Goal: Task Accomplishment & Management: Complete application form

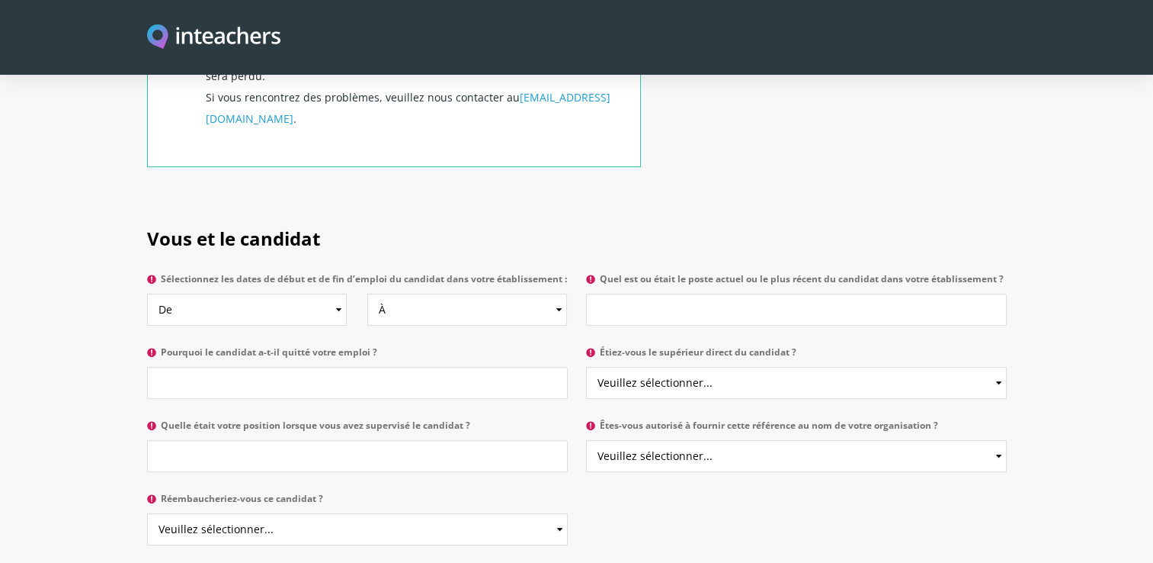
scroll to position [728, 0]
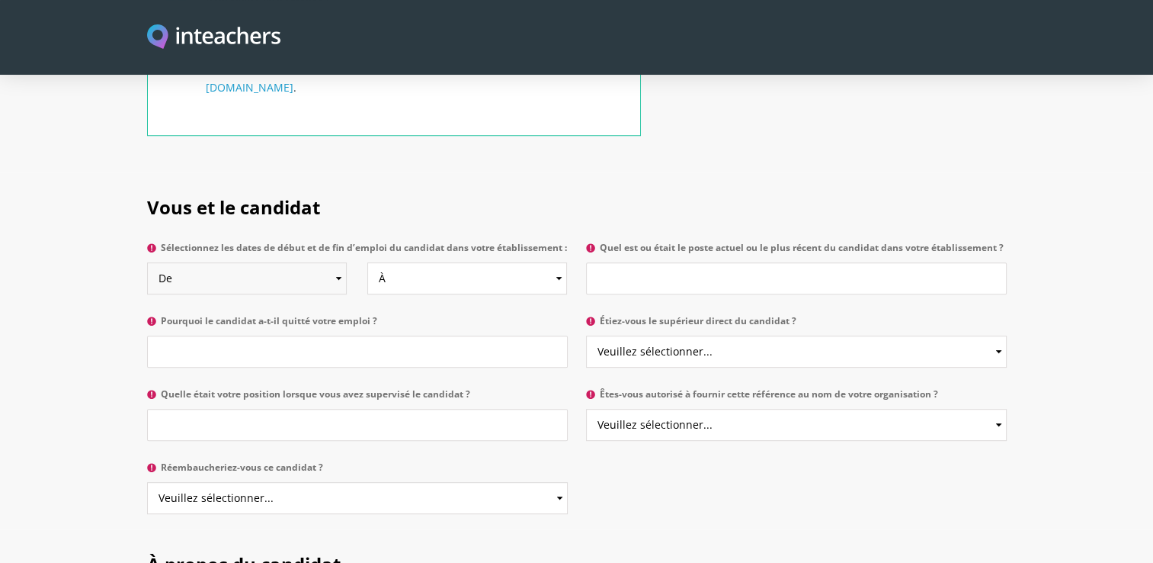
click at [338, 291] on select "De 2025 2024 2023 2022 2021 2020 2019 2018 2017 2016 2015 2014 2013 2012 2011 2…" at bounding box center [247, 278] width 200 height 32
select select "2024"
click at [147, 272] on select "De 2025 2024 2023 2022 2021 2020 2019 2018 2017 2016 2015 2014 2013 2012 2011 2…" at bounding box center [247, 278] width 200 height 32
click at [515, 278] on select "À Actuellement 2025 2024 2023 2022 2021 2020 2019 2018 2017 2016 2015 2014 2013…" at bounding box center [467, 278] width 200 height 32
select select "2025"
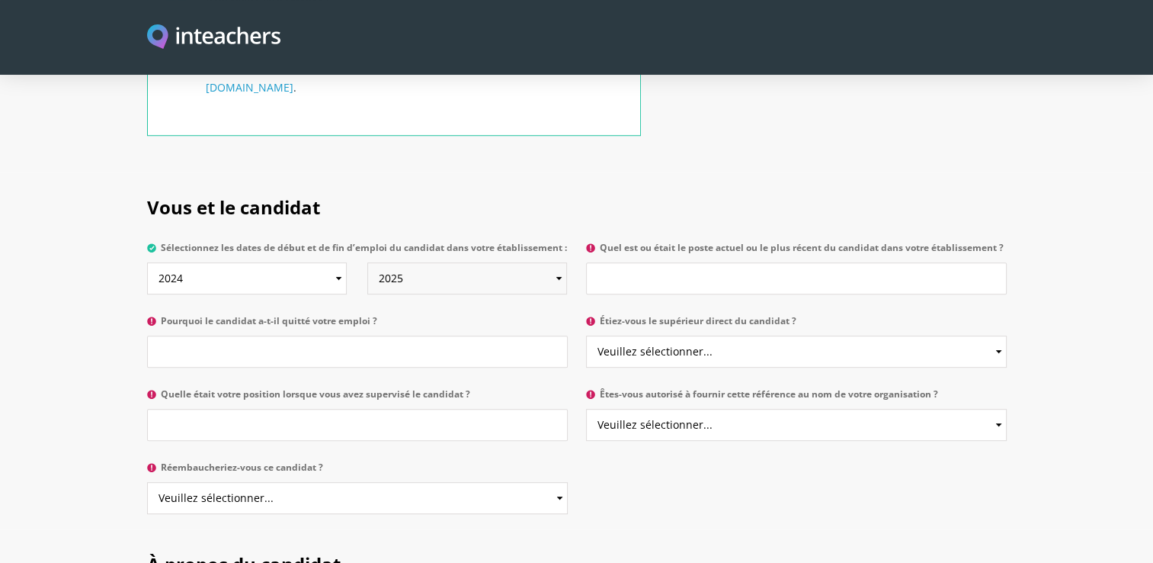
click at [367, 272] on select "À Actuellement 2025 2024 2023 2022 2021 2020 2019 2018 2017 2016 2015 2014 2013…" at bounding box center [467, 278] width 200 height 32
click at [707, 280] on input "Quel est ou était le poste actuel ou le plus récent du candidat dans votre étab…" at bounding box center [796, 278] width 421 height 32
type input "assistante d'education"
click at [798, 358] on select "Veuillez sélectionner... Oui Non" at bounding box center [796, 351] width 421 height 32
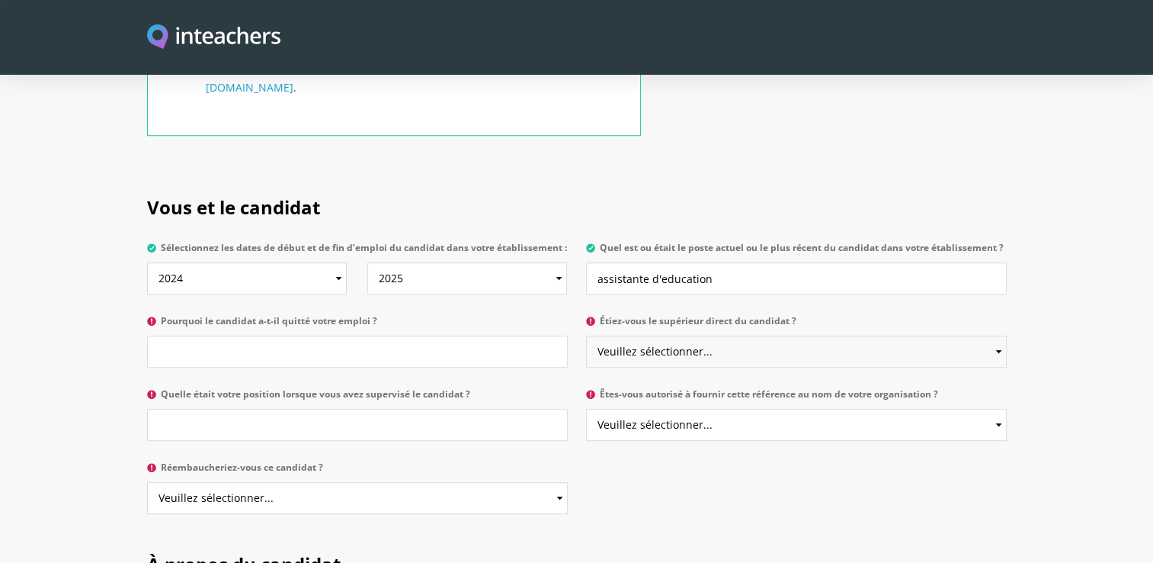
click at [752, 367] on select "Veuillez sélectionner... Oui Non" at bounding box center [796, 351] width 421 height 32
select select "Yes"
click at [586, 345] on select "Veuillez sélectionner... Oui Non" at bounding box center [796, 351] width 421 height 32
click at [663, 437] on select "Veuillez sélectionner... Oui Non" at bounding box center [796, 425] width 421 height 32
select select "Yes"
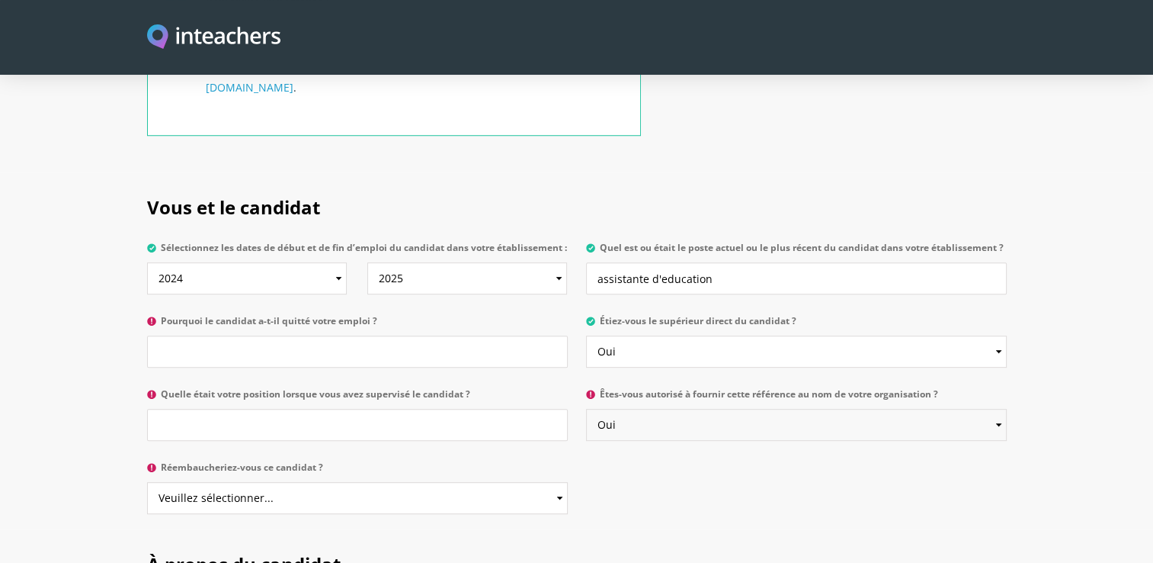
click at [586, 418] on select "Veuillez sélectionner... Oui Non" at bounding box center [796, 425] width 421 height 32
click at [290, 361] on input "Pourquoi le candidat a-t-il quitté votre emploi ?" at bounding box center [357, 351] width 421 height 32
type input "parce qu'elle a préféré travailler avec les enfants du primaire"
click at [245, 432] on input "Quelle était votre position lorsque vous avez supervisé le candidat ?" at bounding box center [357, 425] width 421 height 32
type input "assistante d'education"
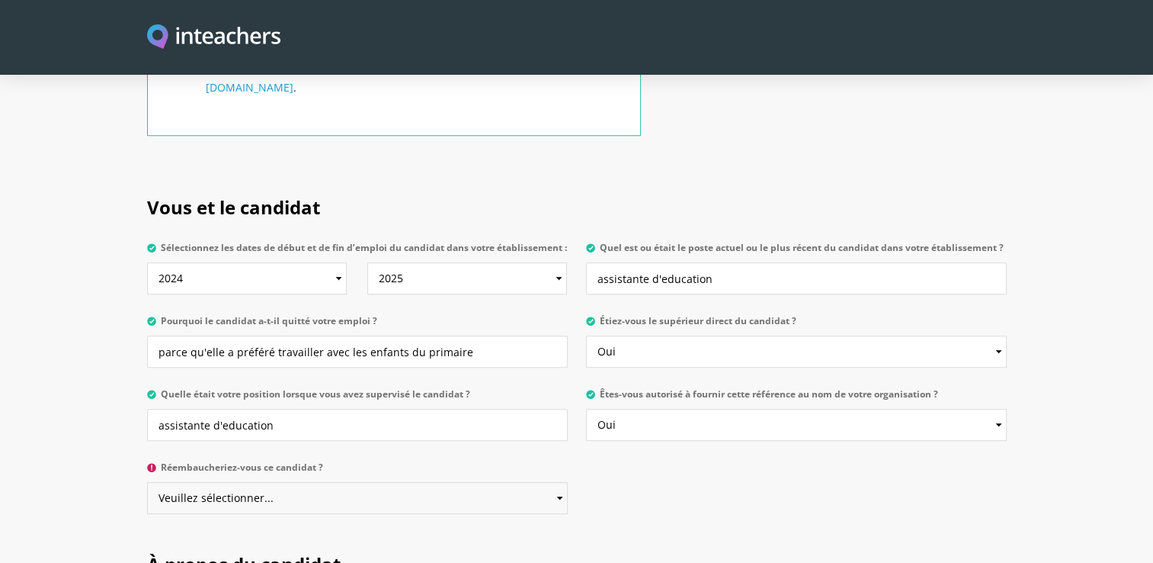
click at [299, 511] on select "Veuillez sélectionner... Oui Non" at bounding box center [357, 498] width 421 height 32
select select "Yes"
click at [147, 492] on select "Veuillez sélectionner... Oui Non" at bounding box center [357, 498] width 421 height 32
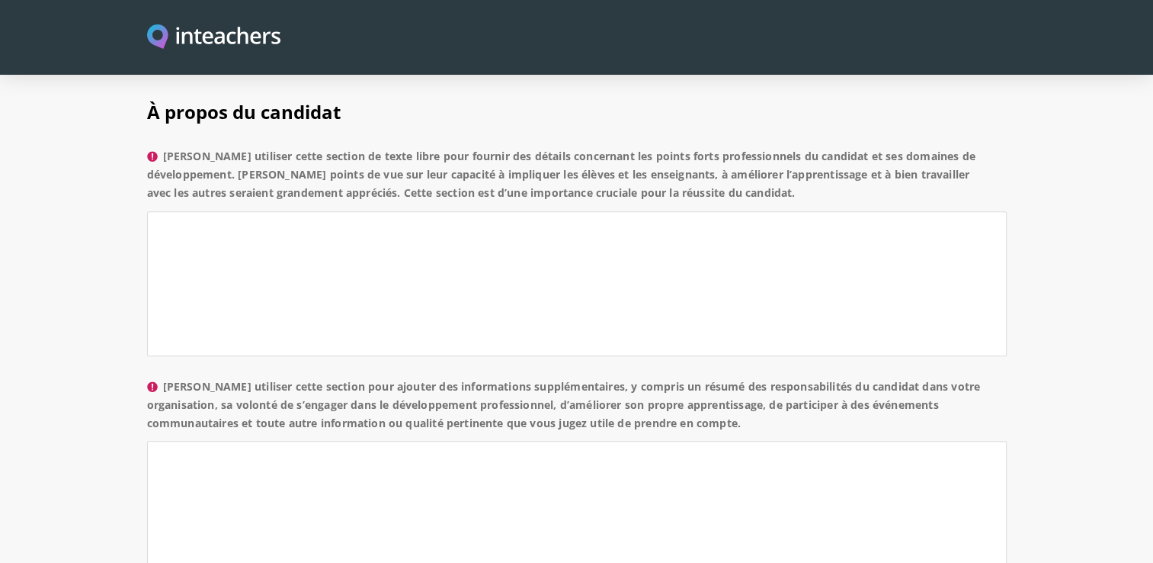
scroll to position [1207, 0]
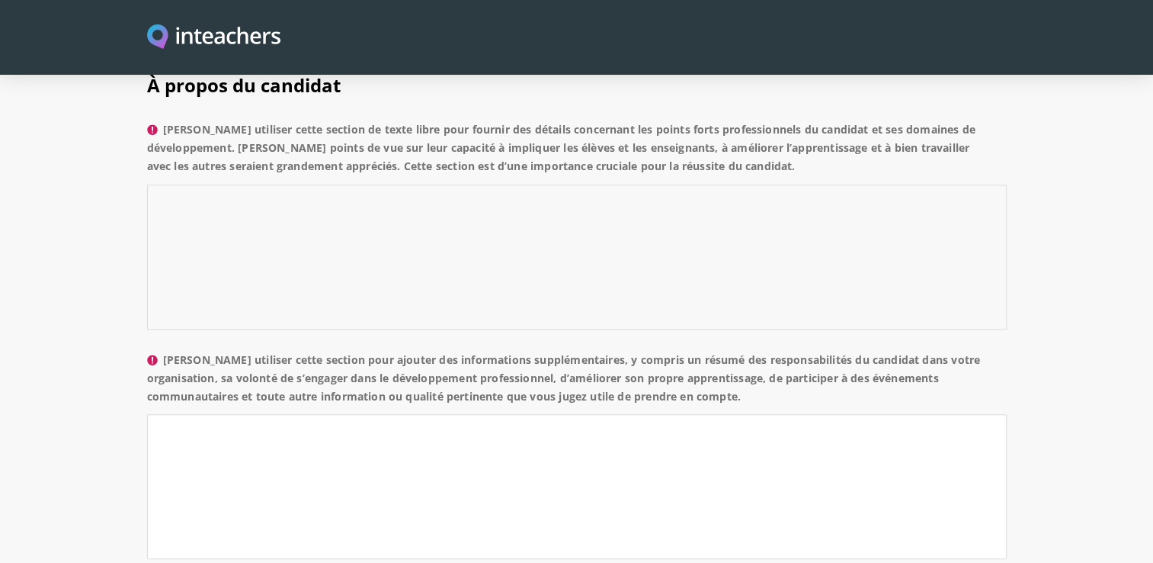
click at [720, 318] on textarea "[PERSON_NAME] utiliser cette section de texte libre pour fournir des détails co…" at bounding box center [577, 256] width 860 height 145
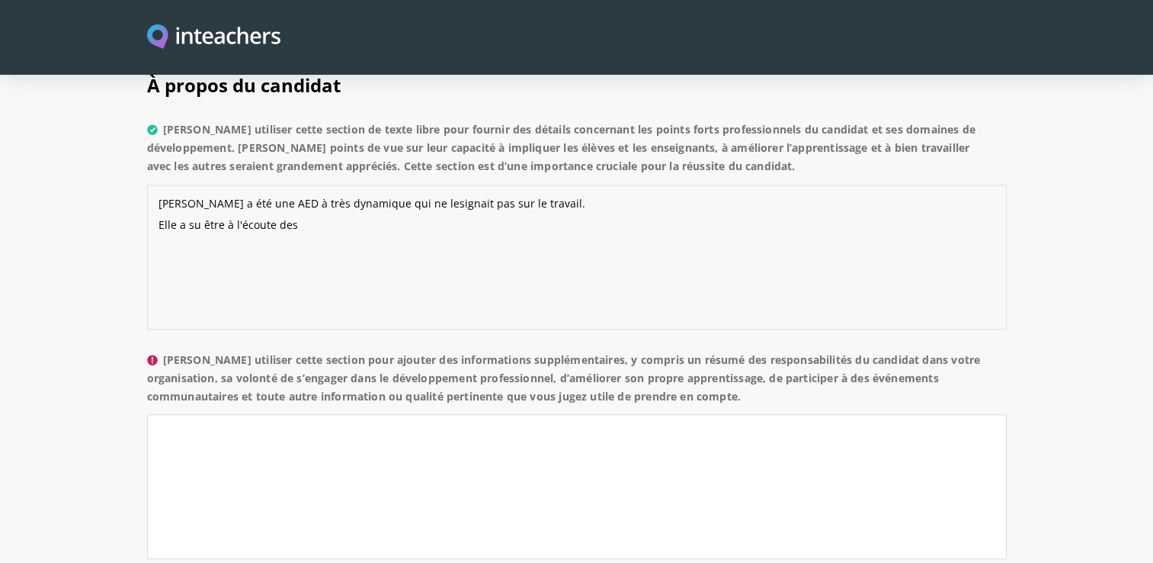
click at [308, 233] on textarea "[PERSON_NAME] a été une AED à très dynamique qui ne lesignait pas sur le travai…" at bounding box center [577, 256] width 860 height 145
click at [346, 233] on textarea "[PERSON_NAME] a été une AED à très dynamique qui ne lésinait pas sur le travail…" at bounding box center [577, 256] width 860 height 145
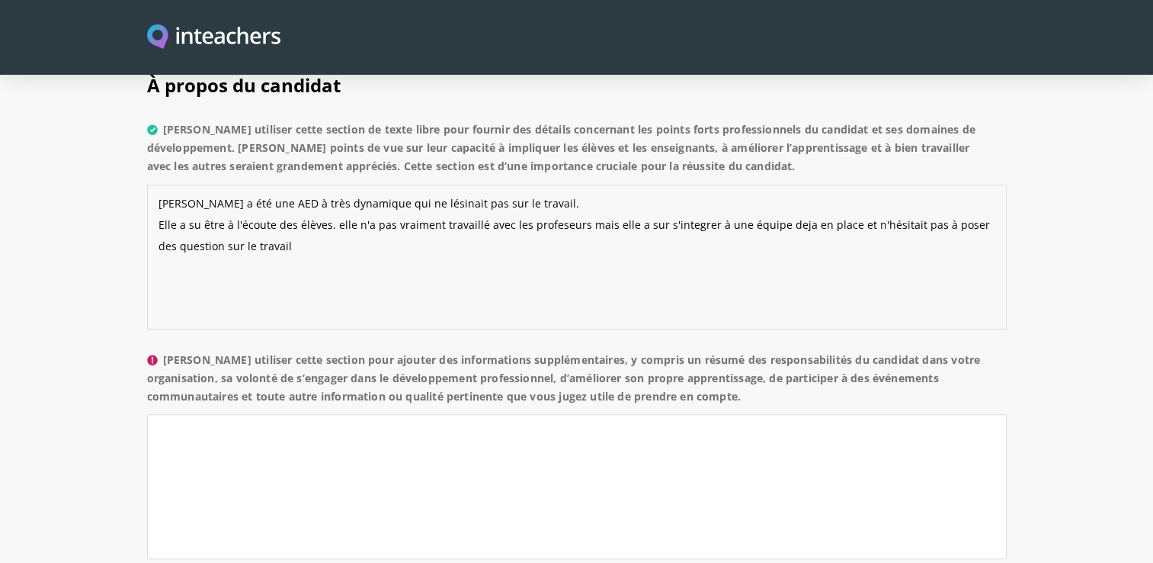
drag, startPoint x: 555, startPoint y: 219, endPoint x: 543, endPoint y: 236, distance: 20.7
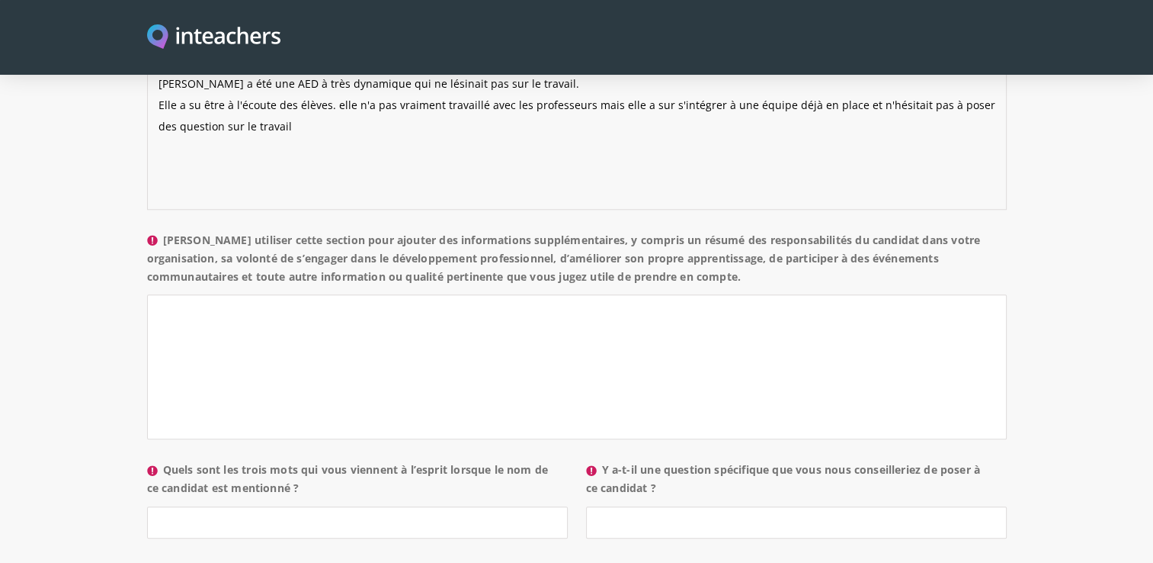
scroll to position [1344, 0]
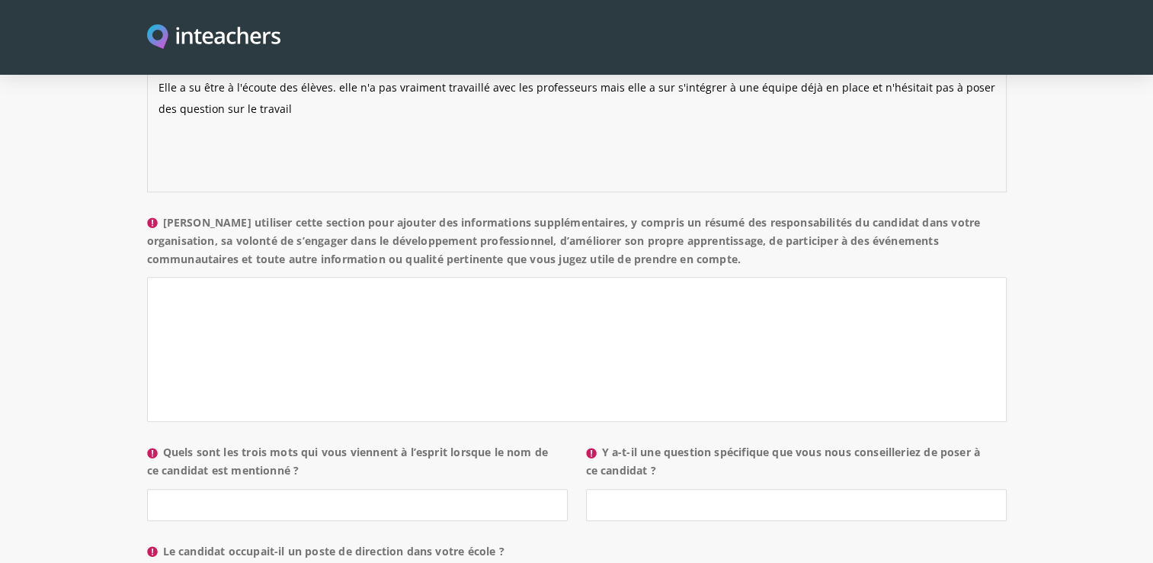
type textarea "[PERSON_NAME] a été une AED à très dynamique qui ne lésinait pas sur le travail…"
click at [432, 335] on textarea "[PERSON_NAME] utiliser cette section pour ajouter des informations supplémentai…" at bounding box center [577, 349] width 860 height 145
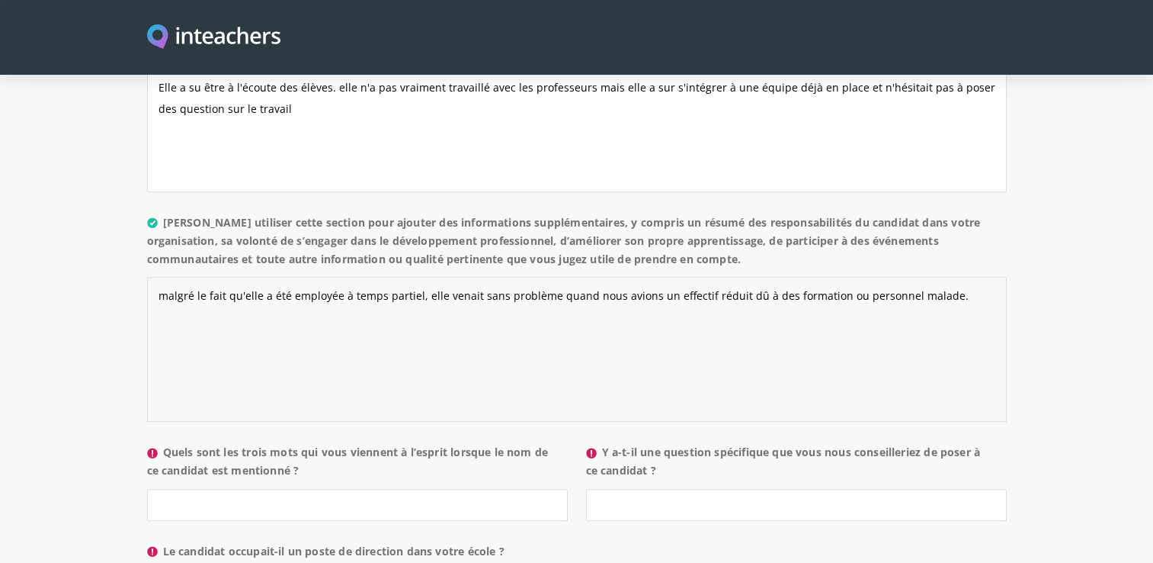
click at [959, 315] on textarea "malgré le fait qu'elle a été employée à temps partiel, elle venait sans problèm…" at bounding box center [577, 349] width 860 height 145
type textarea "malgré le fait qu'elle a été employée à temps partiel, elle venait sans problèm…"
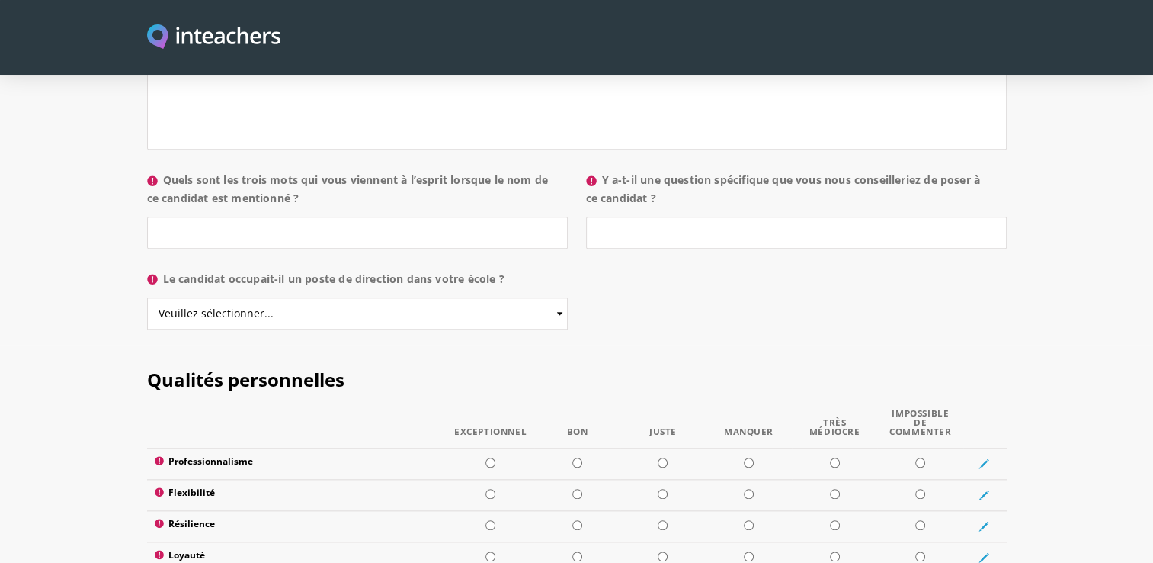
scroll to position [1620, 0]
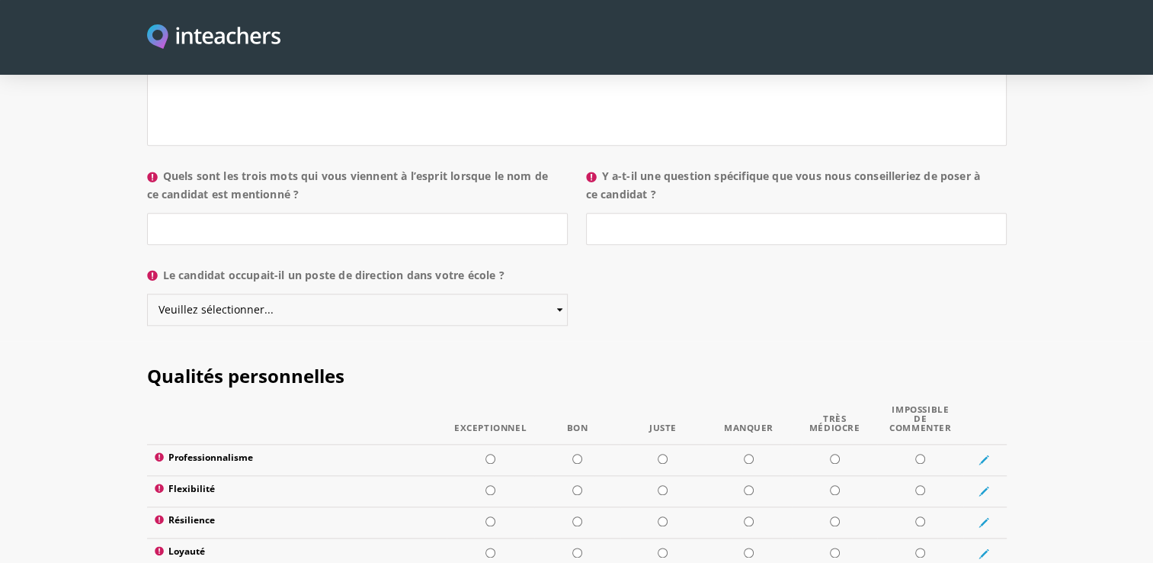
click at [463, 312] on select "Veuillez sélectionner... Oui Non" at bounding box center [357, 309] width 421 height 32
select select "No"
click at [147, 302] on select "Veuillez sélectionner... Oui Non" at bounding box center [357, 309] width 421 height 32
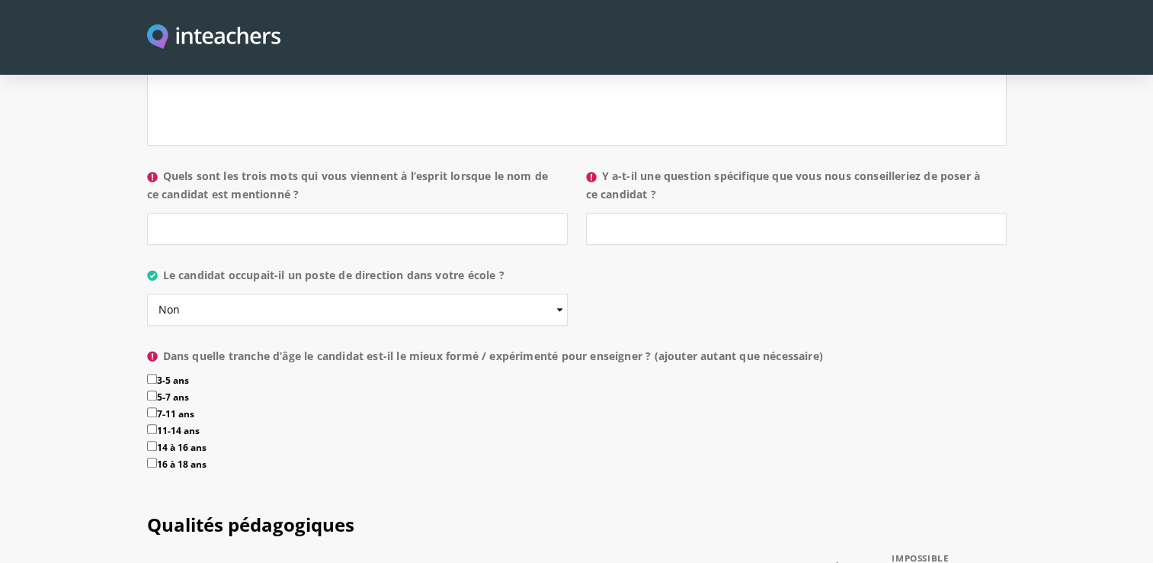
click at [155, 417] on input "7-11 ans" at bounding box center [152, 412] width 10 height 10
checkbox input "true"
click at [155, 457] on label "14 à 16 ans" at bounding box center [577, 449] width 860 height 17
click at [155, 450] on input "14 à 16 ans" at bounding box center [152, 446] width 10 height 10
checkbox input "true"
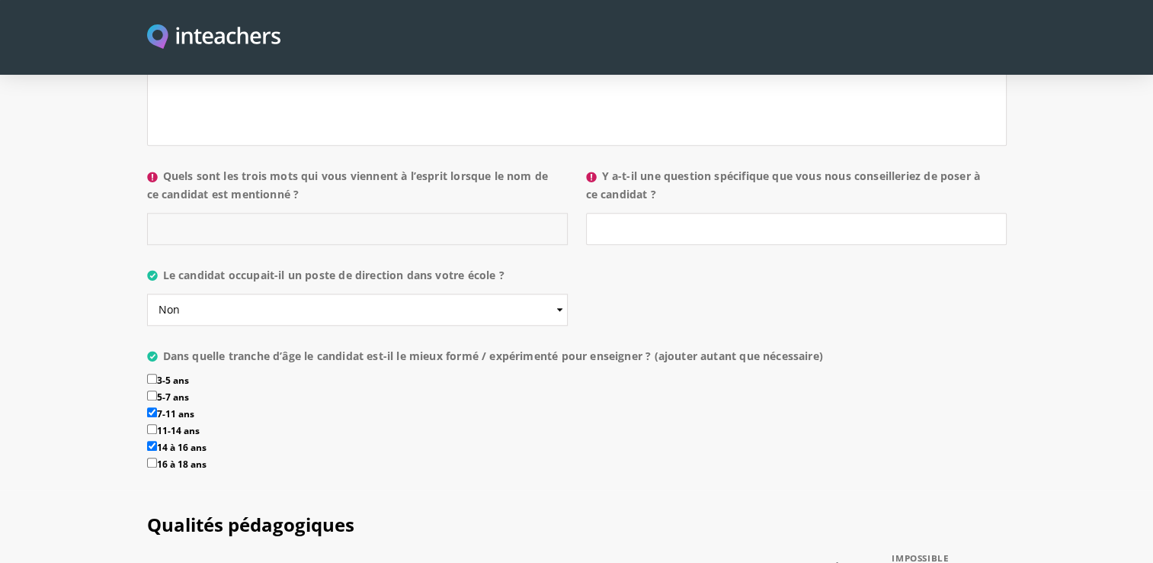
click at [253, 245] on input "Quels sont les trois mots qui vous viennent à l’esprit lorsque le nom de ce can…" at bounding box center [357, 229] width 421 height 32
type input "p"
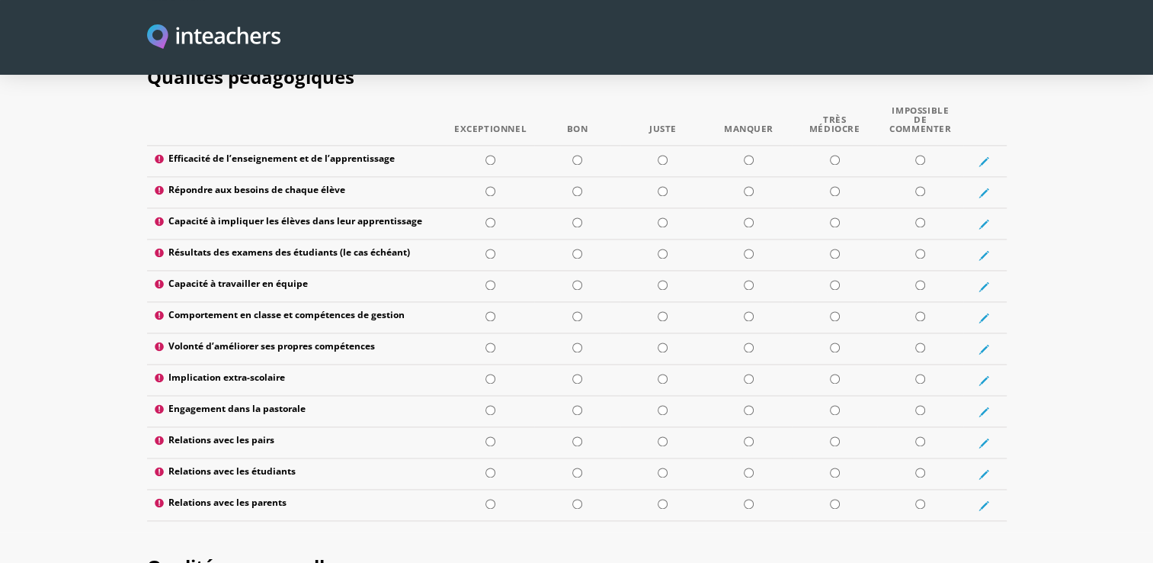
scroll to position [2073, 0]
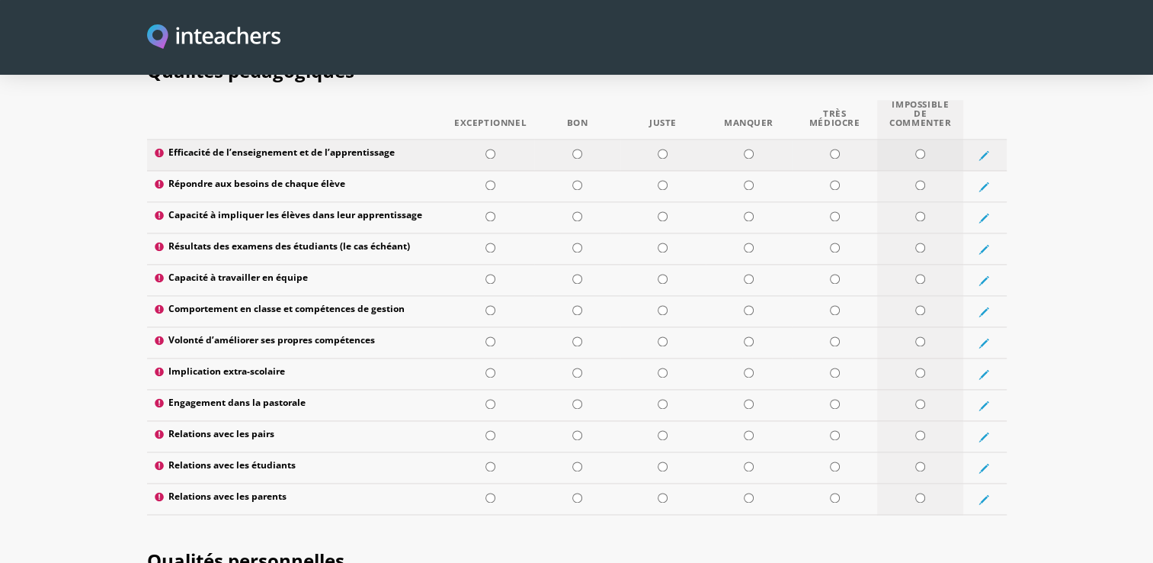
type input "bienveillance attentive et aide"
click at [924, 159] on input "radio" at bounding box center [920, 154] width 10 height 10
radio input "true"
click at [570, 196] on td at bounding box center [577, 186] width 86 height 31
radio input "true"
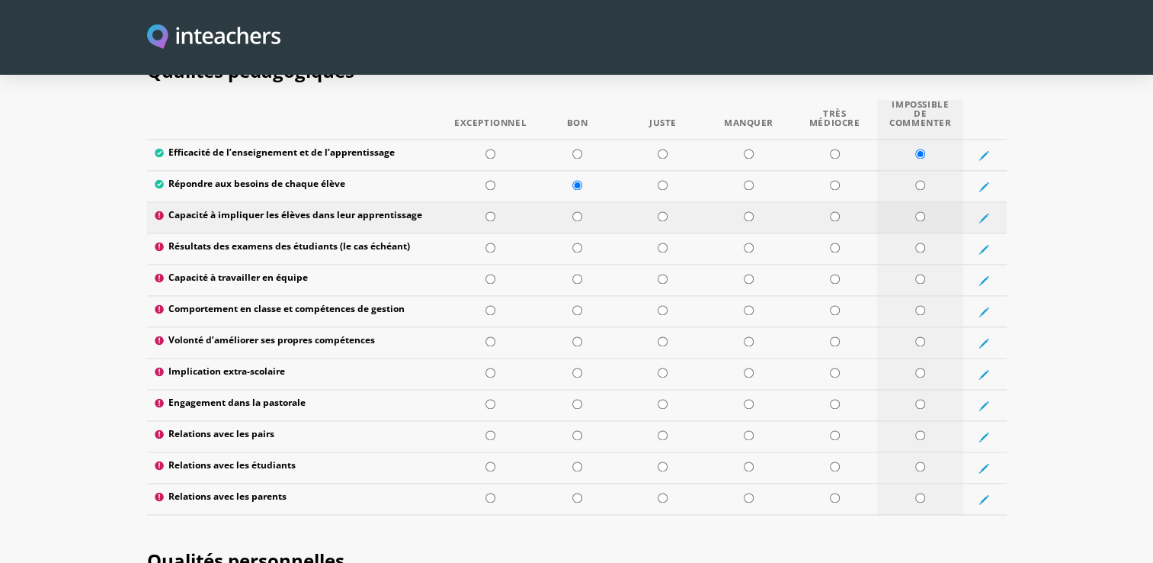
click at [920, 221] on input "radio" at bounding box center [920, 216] width 10 height 10
radio input "true"
click at [919, 252] on input "radio" at bounding box center [920, 247] width 10 height 10
radio input "true"
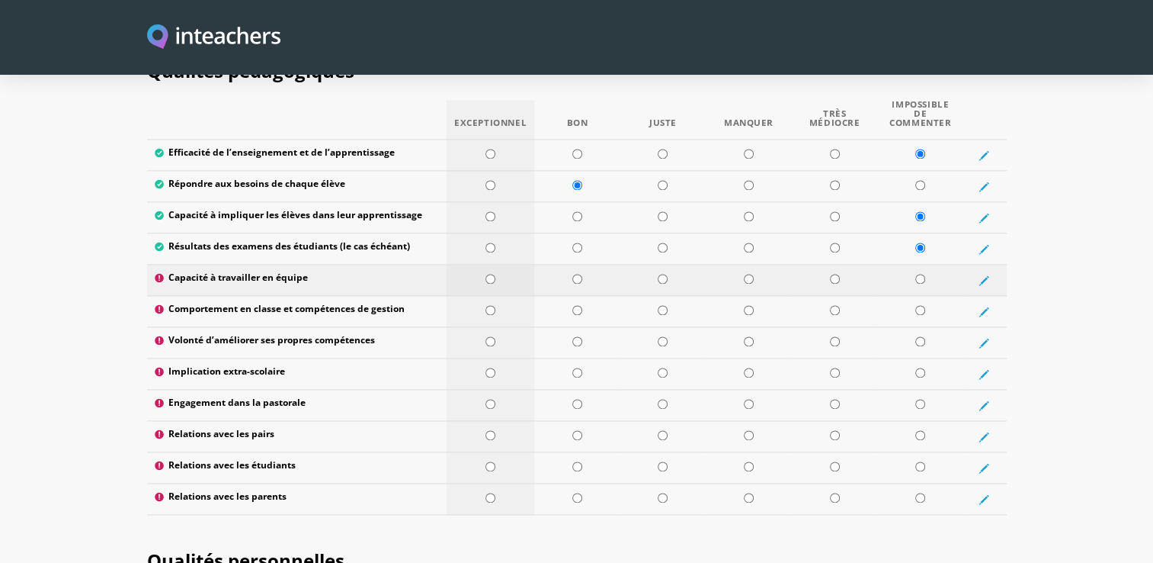
click at [497, 285] on td at bounding box center [491, 279] width 88 height 31
radio input "true"
click at [916, 315] on input "radio" at bounding box center [920, 310] width 10 height 10
radio input "true"
click at [489, 346] on input "radio" at bounding box center [491, 341] width 10 height 10
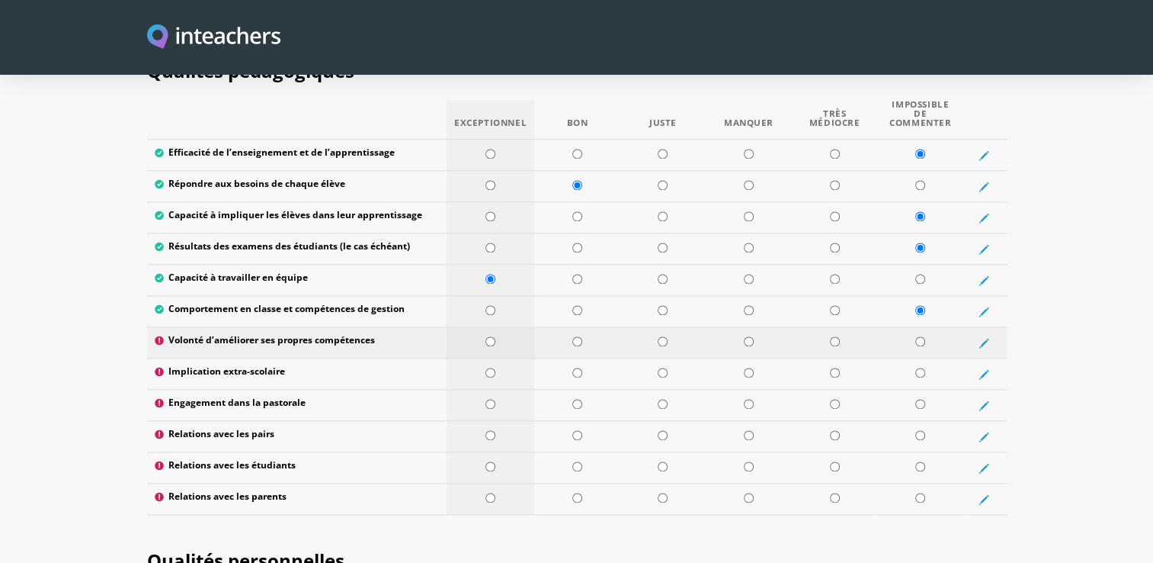
radio input "true"
click at [490, 377] on input "radio" at bounding box center [491, 372] width 10 height 10
radio input "true"
click at [582, 412] on td at bounding box center [577, 404] width 86 height 31
radio input "true"
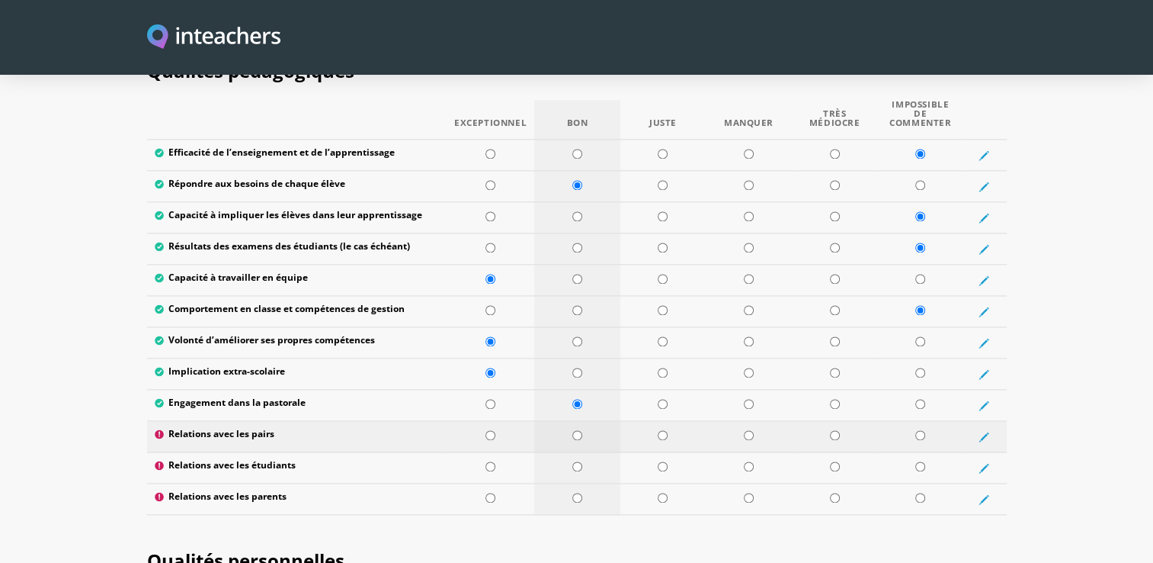
click at [571, 441] on td at bounding box center [577, 436] width 86 height 31
radio input "true"
click at [575, 471] on input "radio" at bounding box center [577, 466] width 10 height 10
radio input "true"
click at [921, 502] on input "radio" at bounding box center [920, 497] width 10 height 10
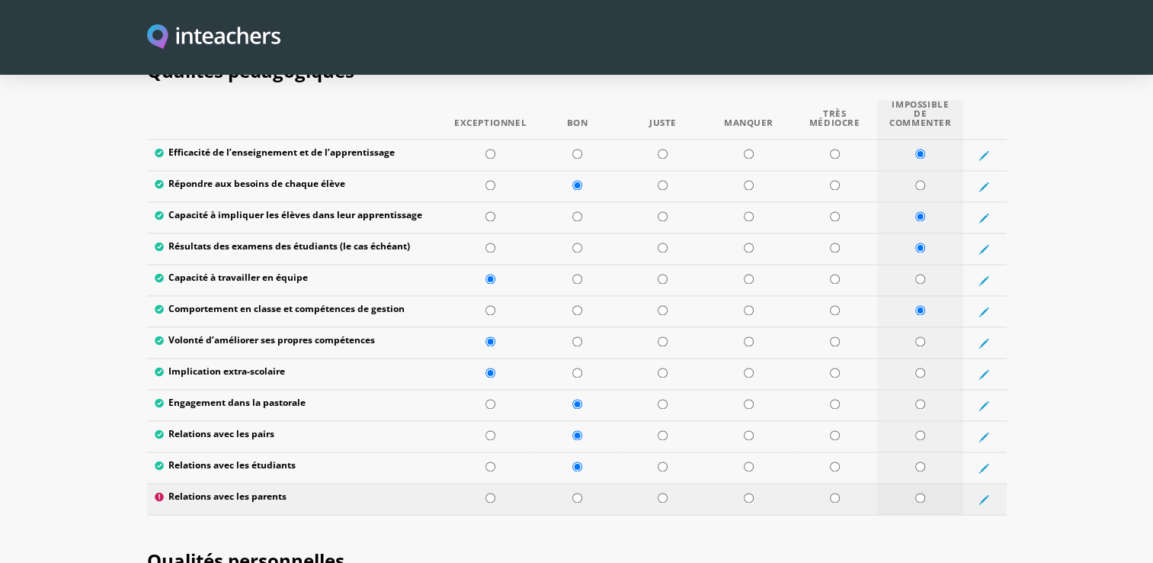
radio input "true"
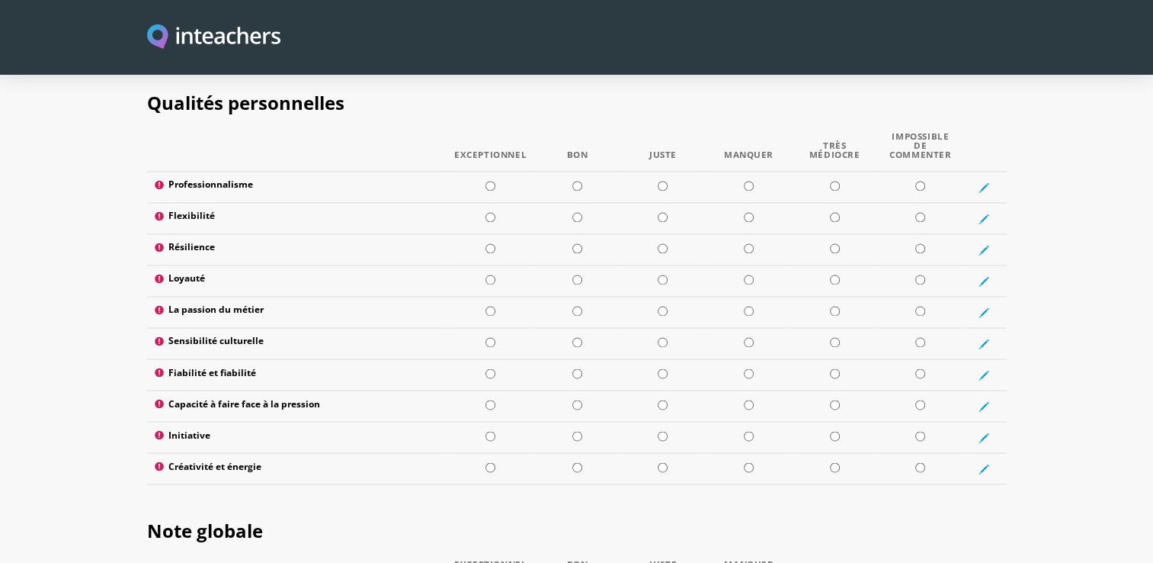
scroll to position [2536, 0]
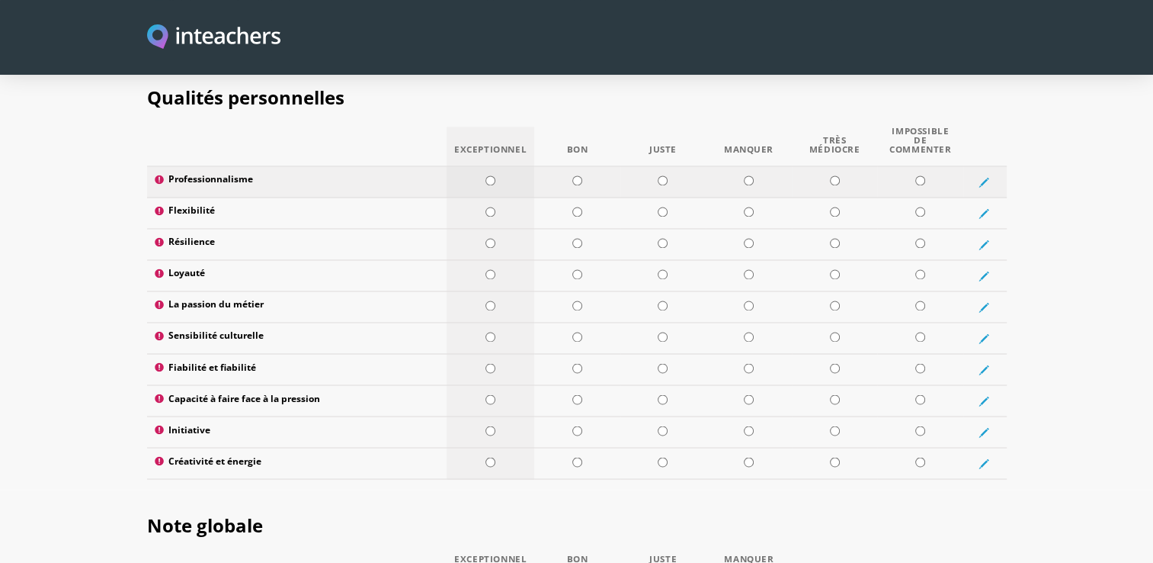
click at [492, 183] on input "radio" at bounding box center [491, 180] width 10 height 10
radio input "true"
click at [492, 216] on input "radio" at bounding box center [491, 212] width 10 height 10
radio input "true"
click at [576, 248] on input "radio" at bounding box center [577, 243] width 10 height 10
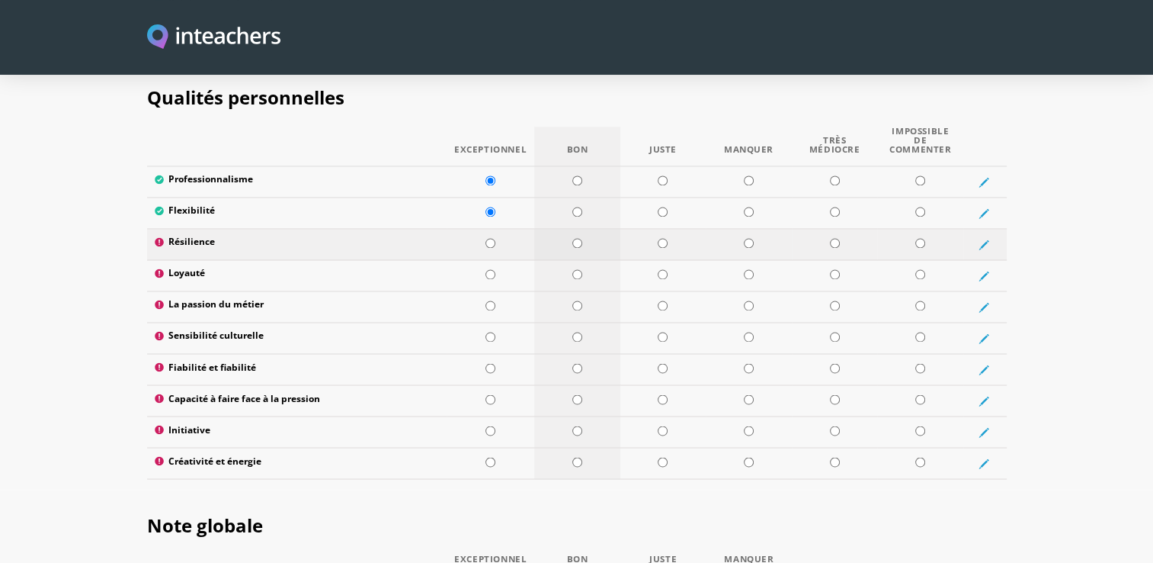
radio input "true"
click at [579, 276] on input "radio" at bounding box center [577, 274] width 10 height 10
radio input "true"
click at [576, 310] on input "radio" at bounding box center [577, 305] width 10 height 10
radio input "true"
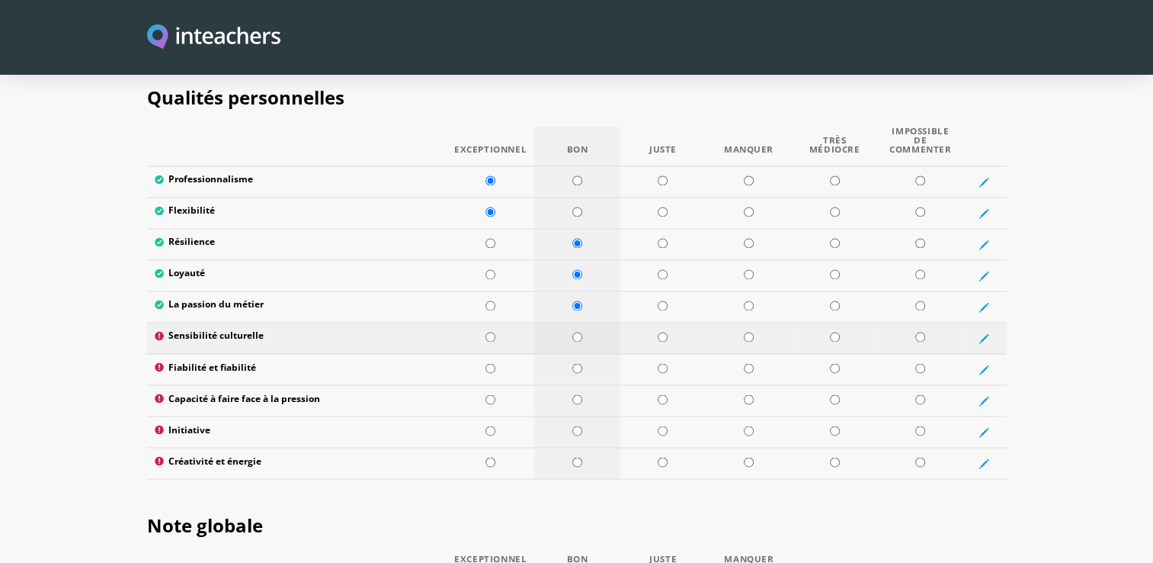
click at [576, 341] on input "radio" at bounding box center [577, 337] width 10 height 10
radio input "true"
click at [497, 372] on td at bounding box center [491, 369] width 88 height 31
radio input "true"
click at [592, 404] on td at bounding box center [576, 400] width 85 height 31
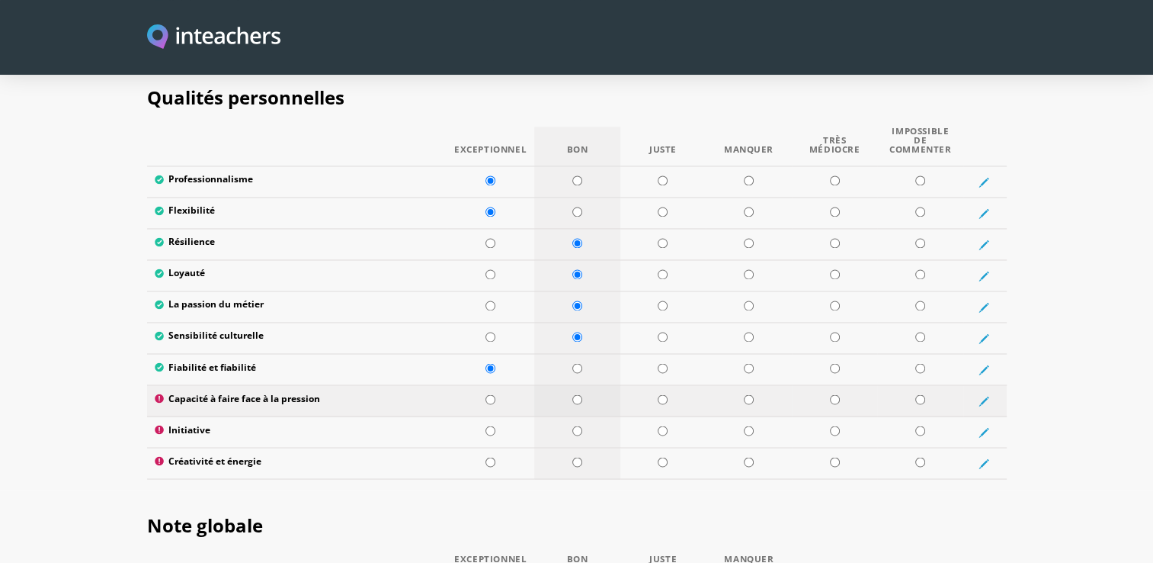
radio input "true"
click at [659, 404] on input "radio" at bounding box center [663, 399] width 10 height 10
radio input "true"
click at [573, 431] on input "radio" at bounding box center [577, 430] width 10 height 10
radio input "true"
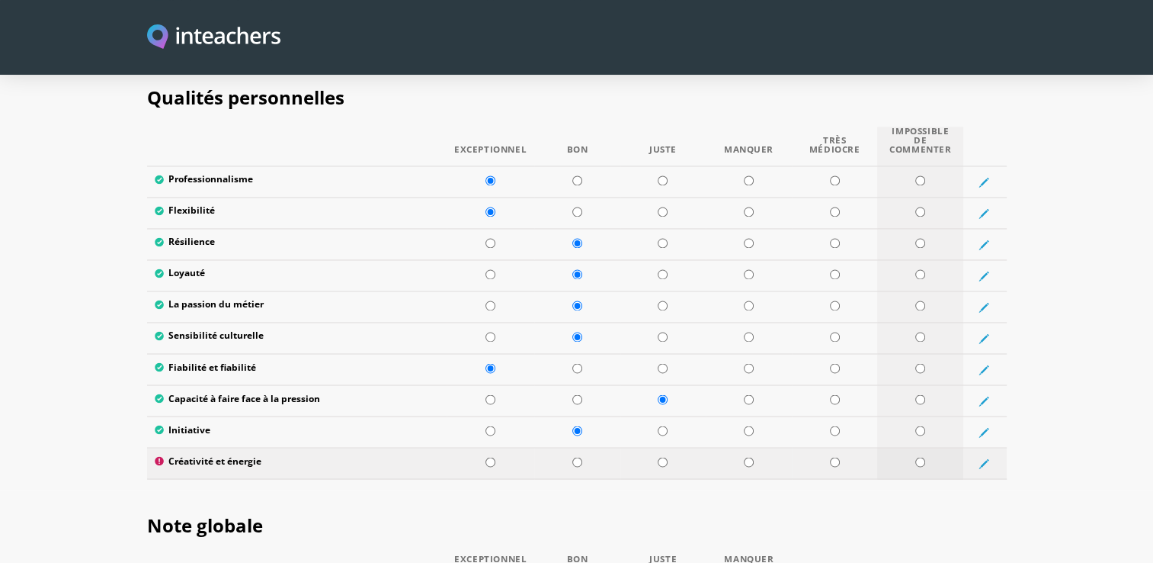
click at [928, 471] on td at bounding box center [920, 462] width 86 height 31
radio input "true"
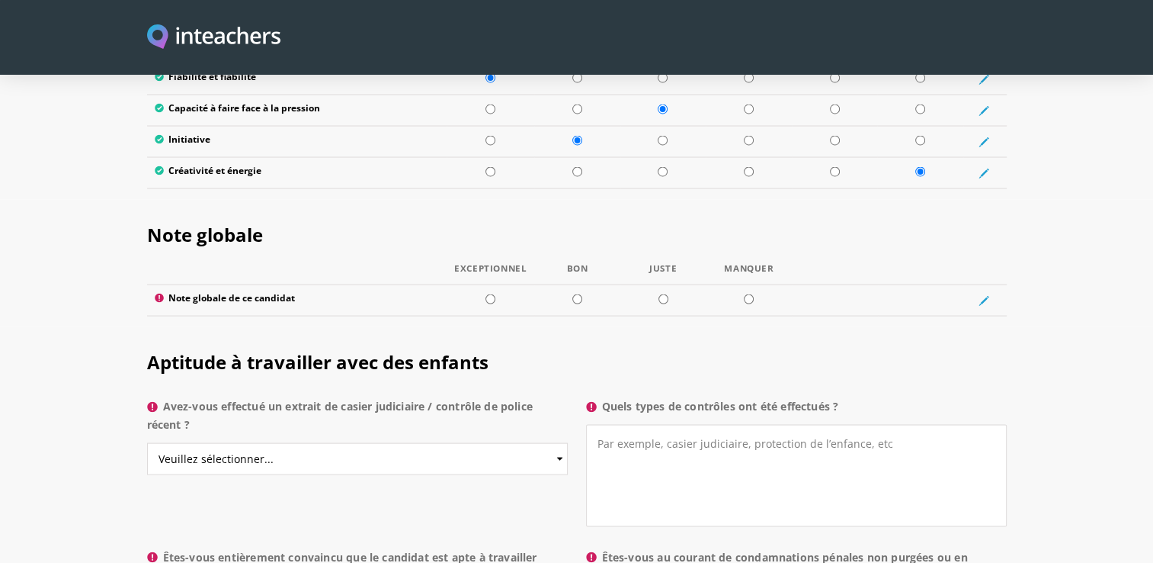
scroll to position [2832, 0]
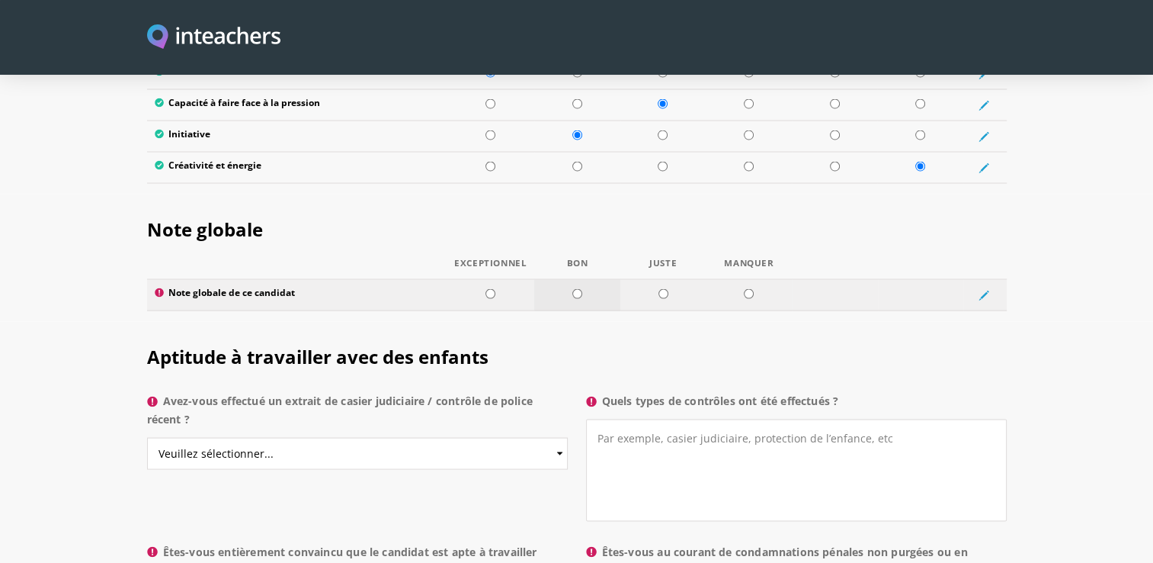
click at [573, 298] on input "radio" at bounding box center [577, 293] width 10 height 10
radio input "true"
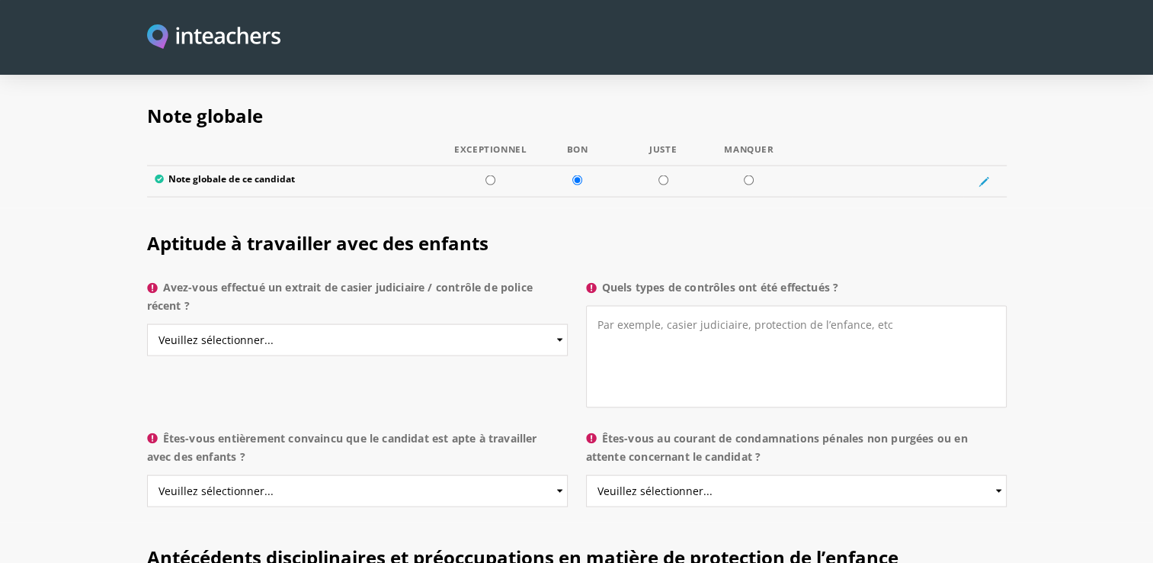
scroll to position [2970, 0]
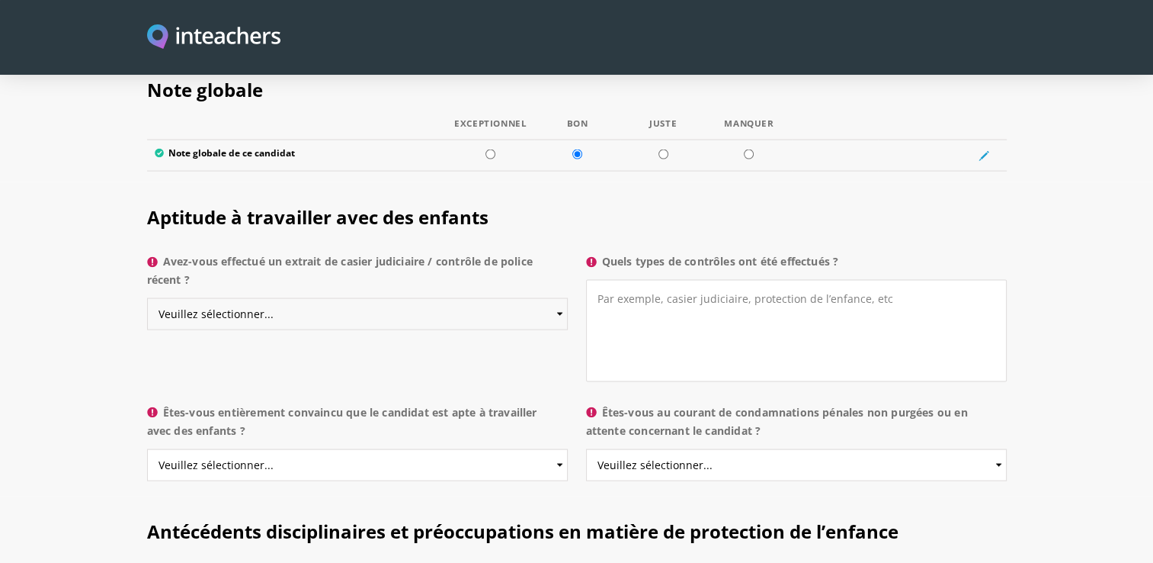
click at [492, 309] on select "Veuillez sélectionner... Oui Non Sais pas" at bounding box center [357, 314] width 421 height 32
select select "No"
click at [147, 302] on select "Veuillez sélectionner... Oui Non Sais pas" at bounding box center [357, 314] width 421 height 32
click at [499, 456] on select "Veuillez sélectionner... Oui Non Sais pas" at bounding box center [357, 465] width 421 height 32
select select "Yes"
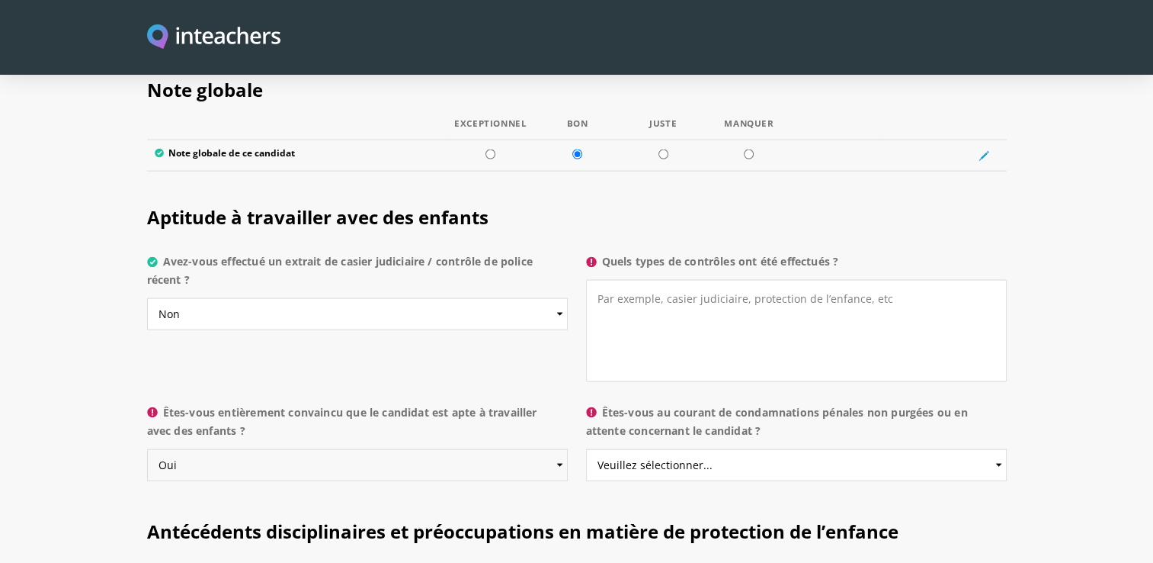
click at [147, 452] on select "Veuillez sélectionner... Oui Non Sais pas" at bounding box center [357, 465] width 421 height 32
click at [713, 473] on select "Veuillez sélectionner... Oui Non Sais pas" at bounding box center [796, 465] width 421 height 32
select select "No"
click at [586, 452] on select "Veuillez sélectionner... Oui Non Sais pas" at bounding box center [796, 465] width 421 height 32
click at [730, 311] on textarea "Quels types de contrôles ont été effectués ?" at bounding box center [796, 331] width 421 height 102
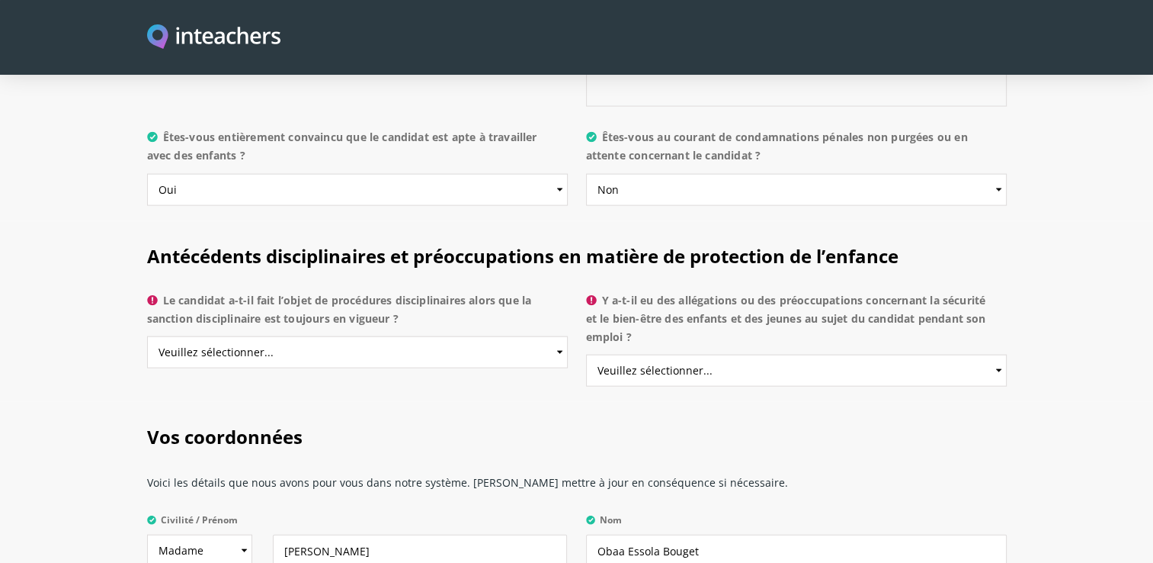
scroll to position [3250, 0]
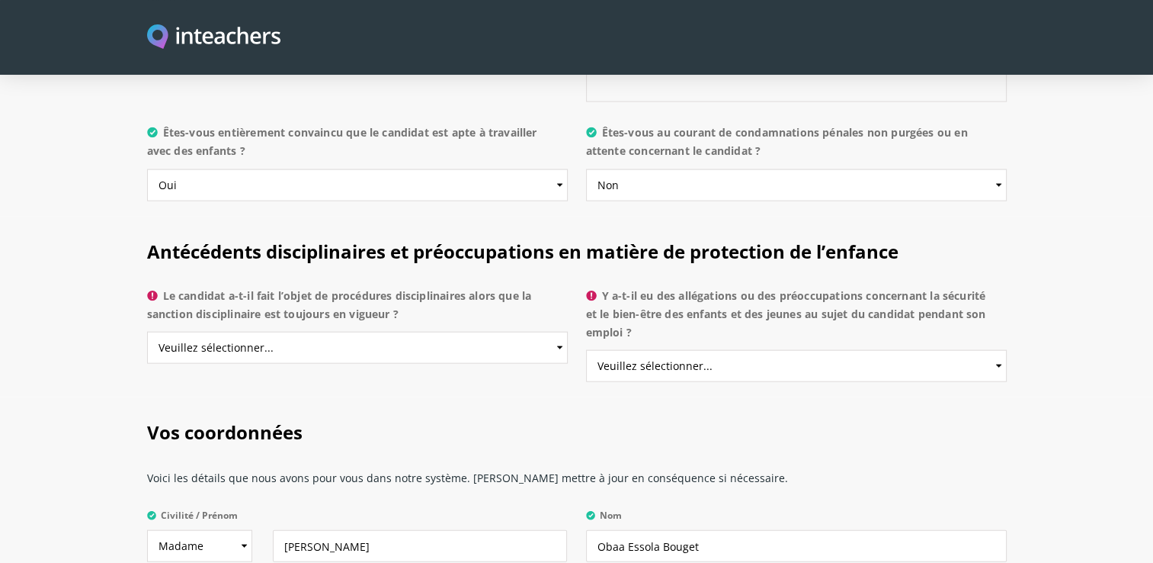
type textarea "je ne sais pas"
click at [443, 353] on select "Veuillez sélectionner... Oui Non Sais pas" at bounding box center [357, 348] width 421 height 32
select select "No"
click at [147, 335] on select "Veuillez sélectionner... Oui Non Sais pas" at bounding box center [357, 348] width 421 height 32
click at [608, 372] on select "Veuillez sélectionner... Oui Non Sais pas" at bounding box center [796, 366] width 421 height 32
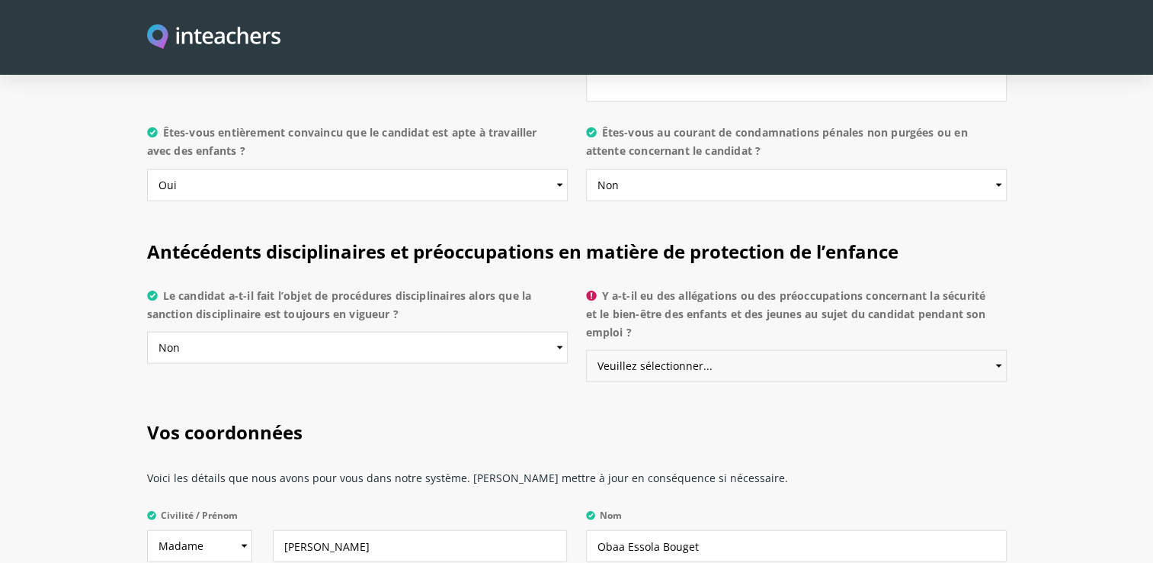
select select "No"
click at [586, 354] on select "Veuillez sélectionner... Oui Non Sais pas" at bounding box center [796, 366] width 421 height 32
click at [945, 489] on p "Voici les détails que nous avons pour vous dans notre système. [PERSON_NAME] me…" at bounding box center [577, 482] width 860 height 43
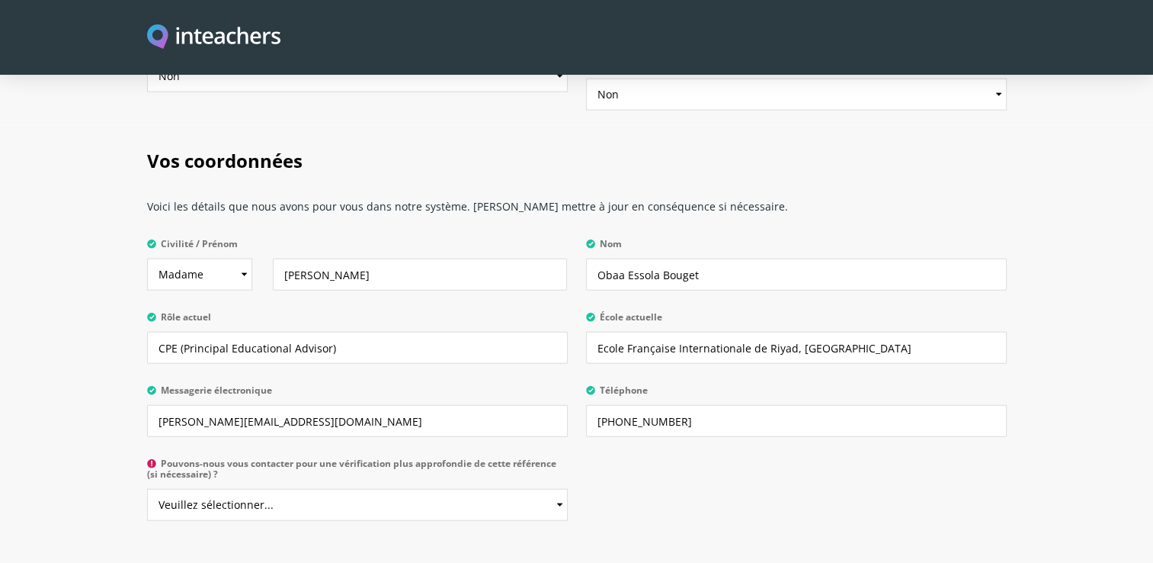
scroll to position [3528, 0]
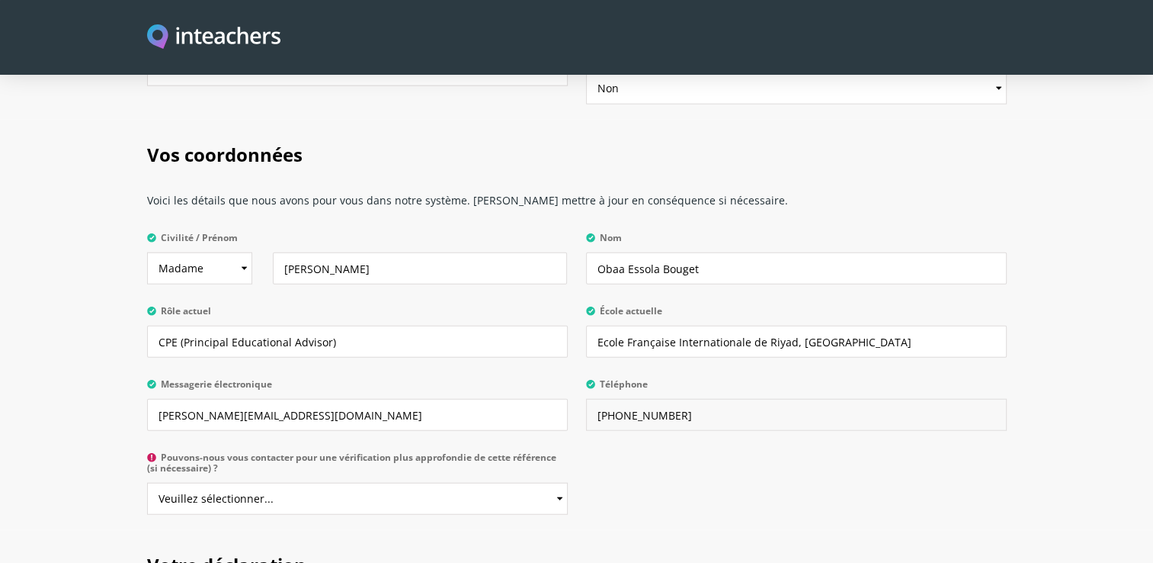
drag, startPoint x: 622, startPoint y: 418, endPoint x: 779, endPoint y: 403, distance: 157.7
click at [779, 403] on input "[PHONE_NUMBER]" at bounding box center [796, 415] width 421 height 32
type input "[PHONE_NUMBER]"
click at [390, 501] on select "Veuillez sélectionner... Oui Non" at bounding box center [357, 498] width 421 height 32
select select "Yes"
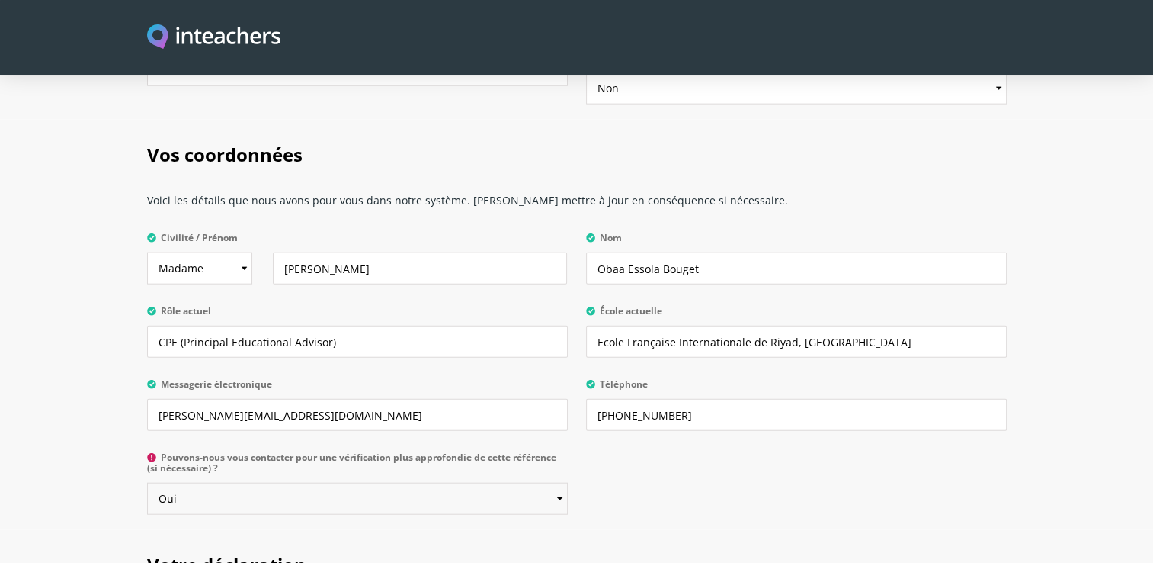
click at [147, 487] on select "Veuillez sélectionner... Oui Non" at bounding box center [357, 498] width 421 height 32
click at [684, 504] on div "Vos coordonnées Voici les détails que nous avons pour vous dans notre système. …" at bounding box center [577, 325] width 878 height 410
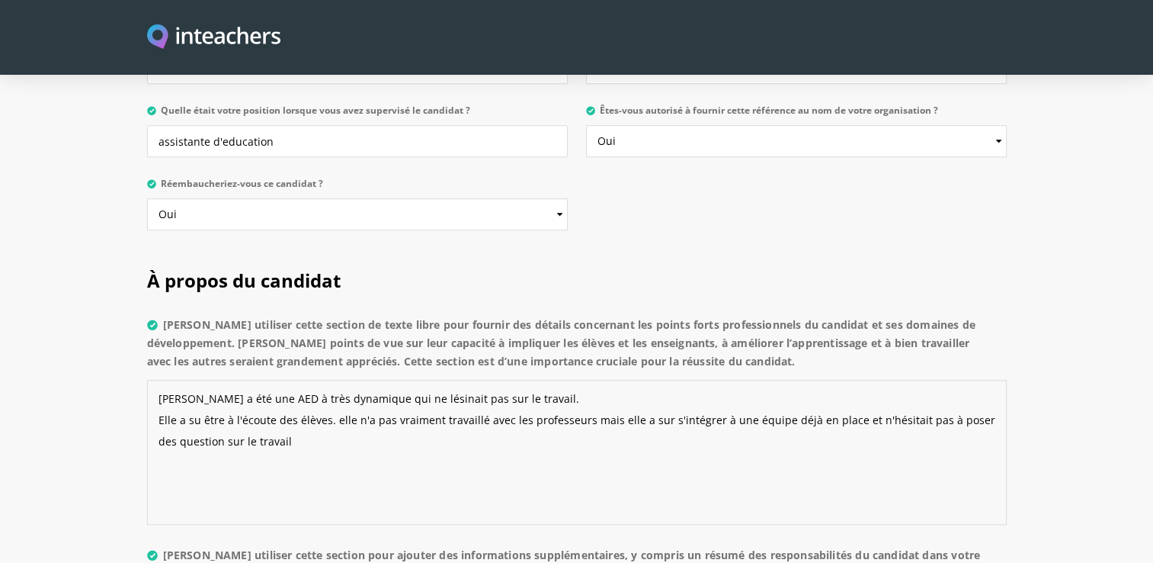
click at [203, 450] on textarea "[PERSON_NAME] a été une AED à très dynamique qui ne lésinait pas sur le travail…" at bounding box center [577, 452] width 860 height 145
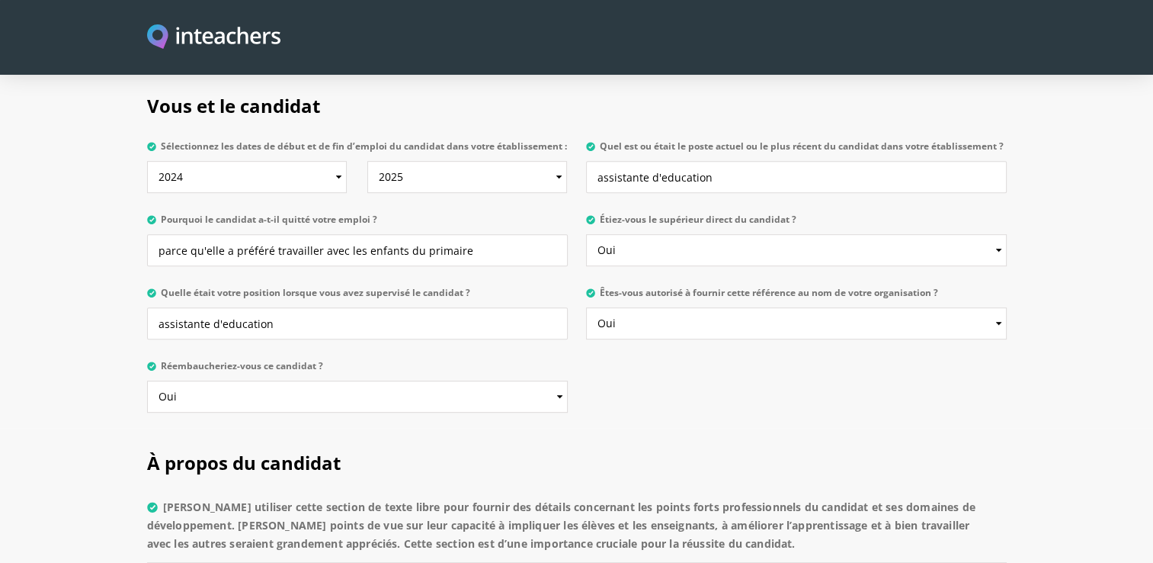
scroll to position [835, 0]
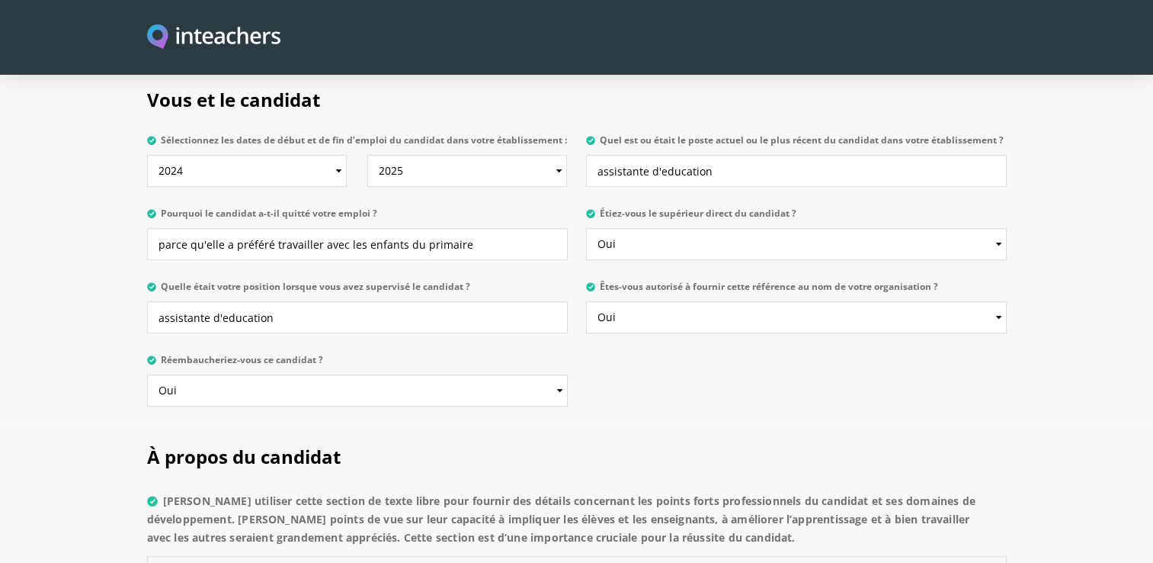
type textarea "[PERSON_NAME] a été une AED à très dynamique qui ne lésinait pas sur le travail…"
click at [921, 260] on select "Veuillez sélectionner... Oui Non" at bounding box center [796, 244] width 421 height 32
select select "No"
click at [586, 238] on select "Veuillez sélectionner... Oui Non" at bounding box center [796, 244] width 421 height 32
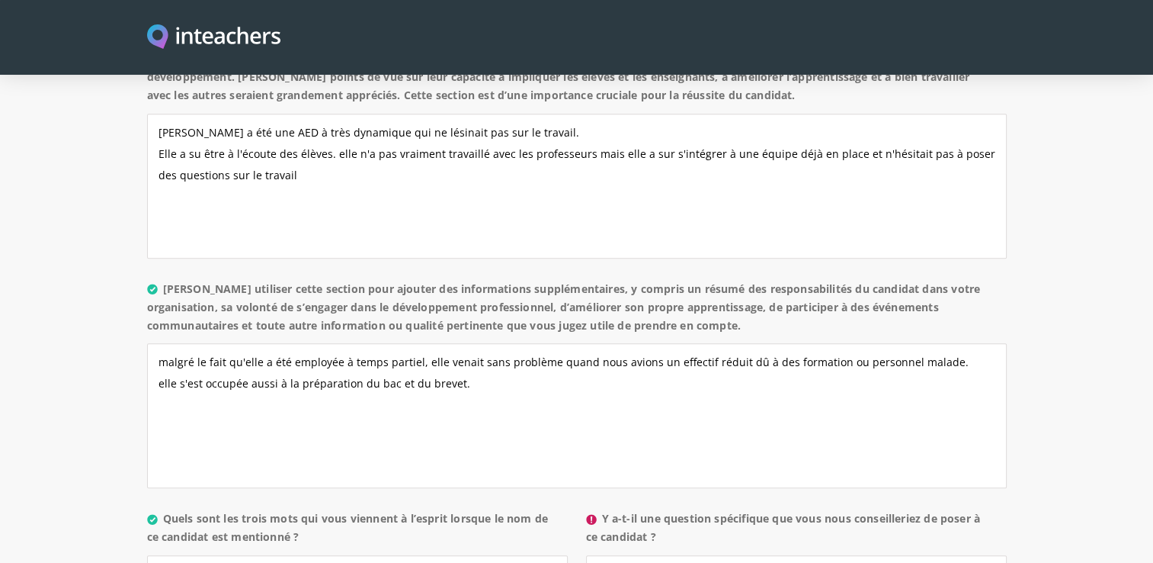
scroll to position [1283, 0]
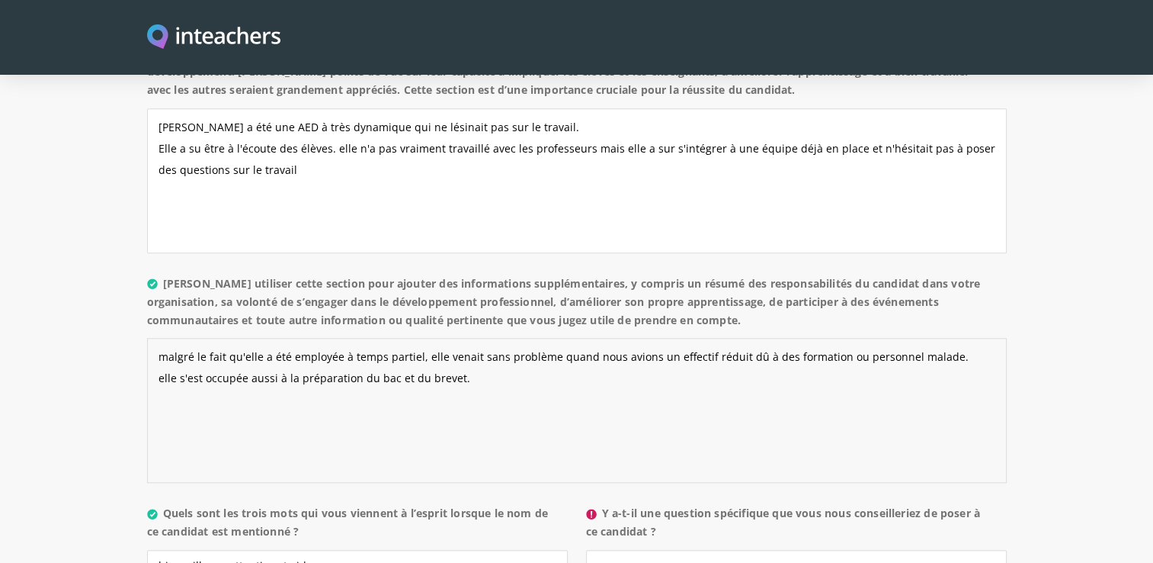
click at [934, 369] on textarea "malgré le fait qu'elle a été employée à temps partiel, elle venait sans problèm…" at bounding box center [577, 410] width 860 height 145
click at [243, 409] on textarea "malgré le fait qu'elle a été employée à temps partiel, elle venait sans problèm…" at bounding box center [577, 410] width 860 height 145
click at [213, 409] on textarea "malgré le fait qu'elle a été employée à temps partiel, elle venait sans problèm…" at bounding box center [577, 410] width 860 height 145
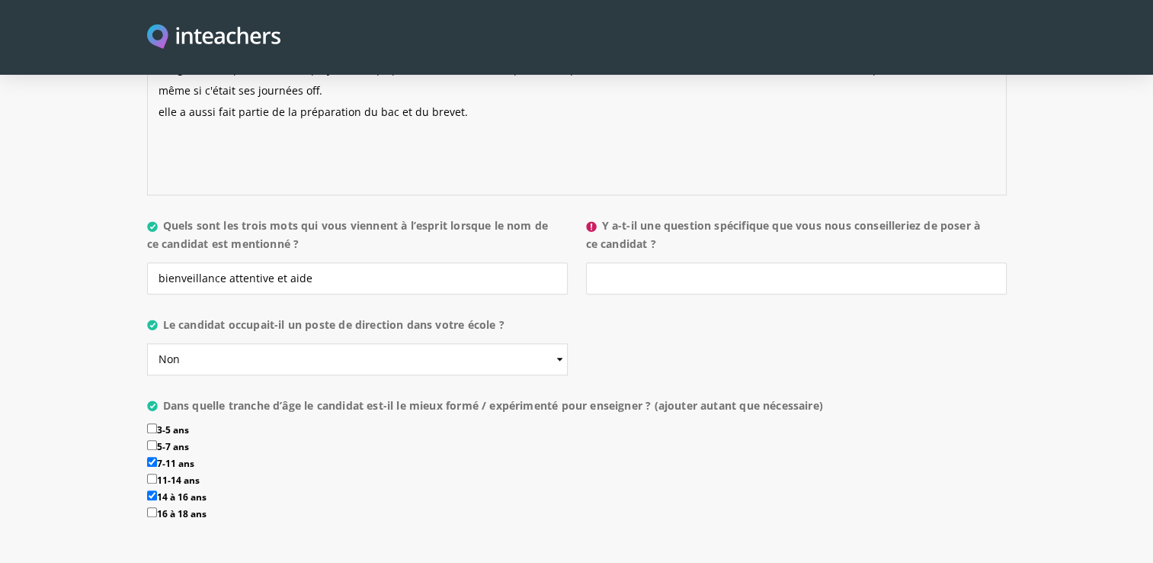
scroll to position [1585, 0]
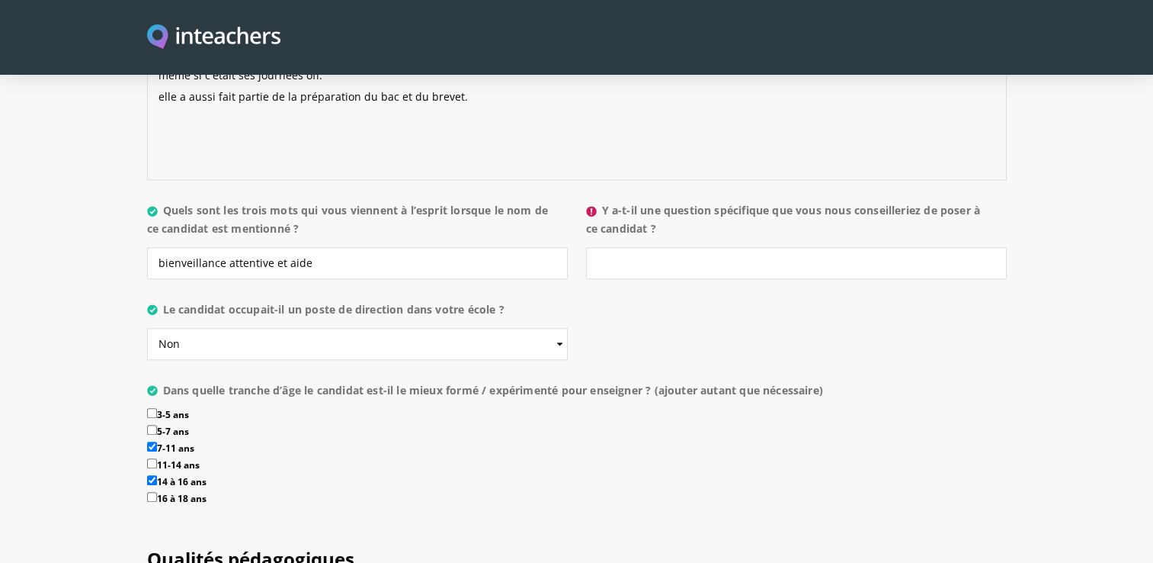
type textarea "malgré le fait qu'elle a été employée à temps partiel, elle venait sans problèm…"
click at [878, 276] on input "Y a-t-il une question spécifique que vous nous conseilleriez de poser à ce cand…" at bounding box center [796, 263] width 421 height 32
click at [858, 273] on input "Comment est ce que vous gerez les conflits avec les élèves?" at bounding box center [796, 263] width 421 height 32
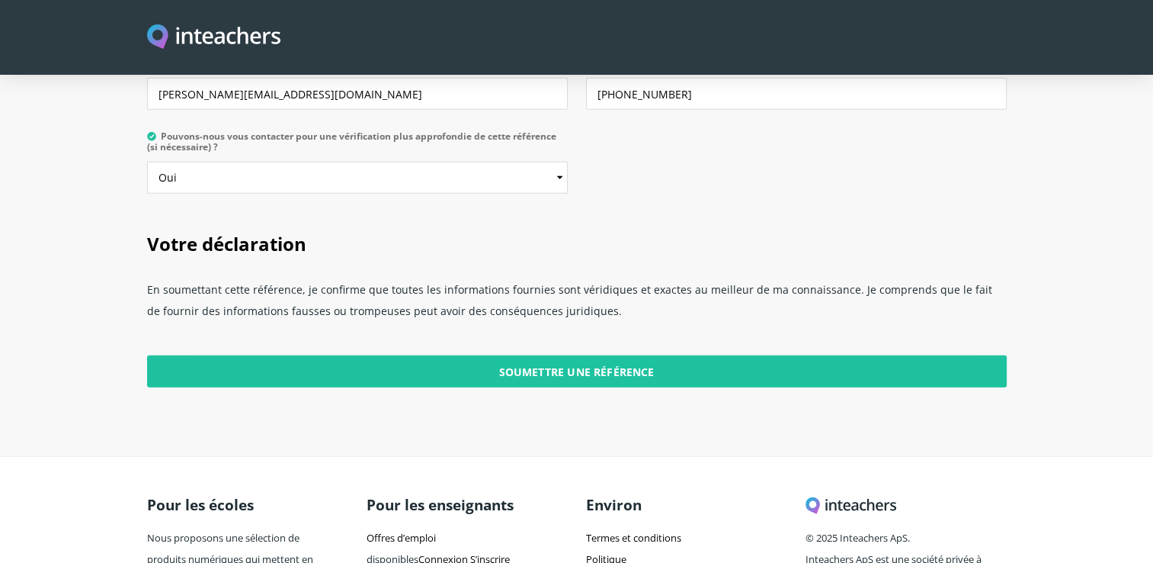
scroll to position [3993, 0]
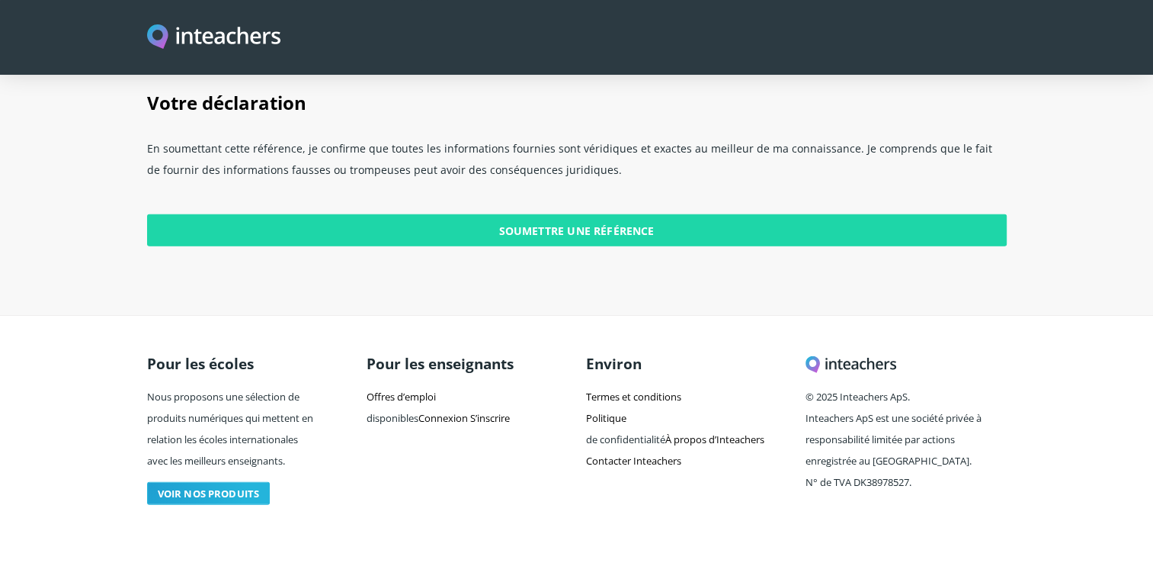
type input "Comment est ce que vous gerez les conflits entre les élèves?"
click at [622, 236] on input "Submit Reference" at bounding box center [577, 230] width 860 height 32
